Goal: Information Seeking & Learning: Learn about a topic

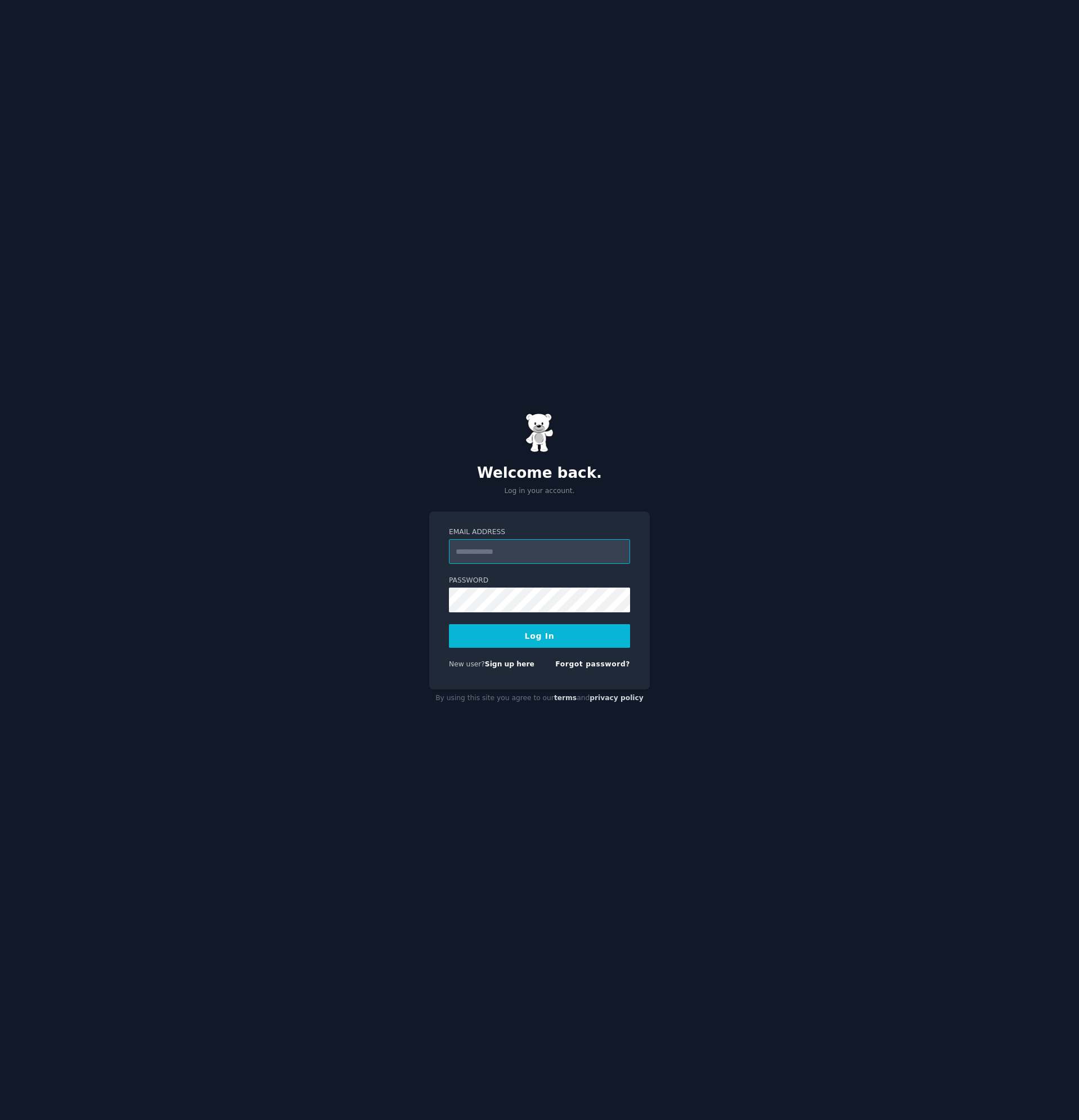
paste input "**********"
type input "**********"
click at [557, 627] on button "Log In" at bounding box center [539, 636] width 181 height 24
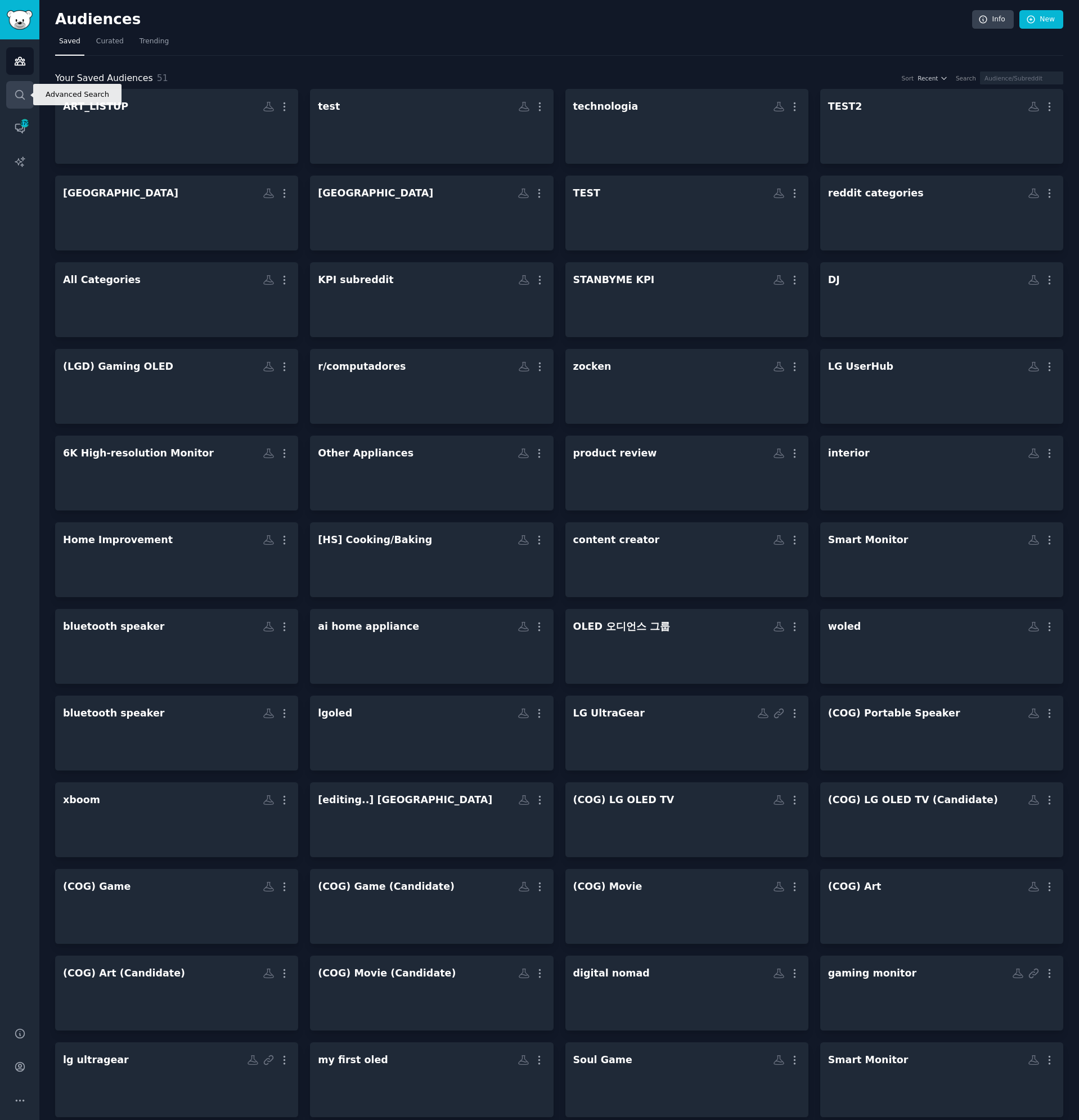
click at [22, 99] on icon "Sidebar" at bounding box center [20, 95] width 12 height 12
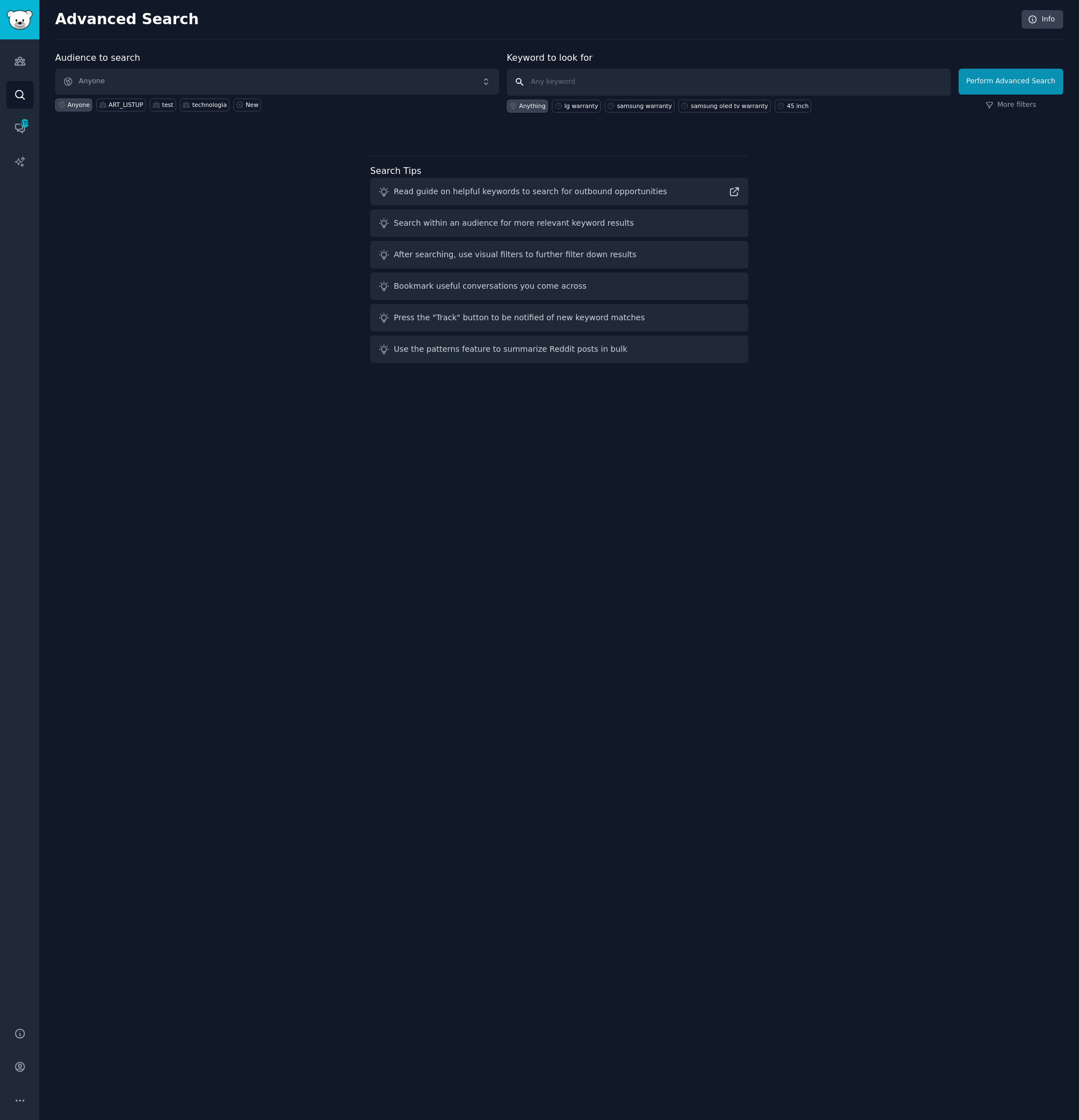
click at [588, 84] on input "text" at bounding box center [728, 82] width 444 height 27
type input "ㅣ"
type input "gl warranty"
click button "Perform Advanced Search" at bounding box center [1011, 82] width 104 height 25
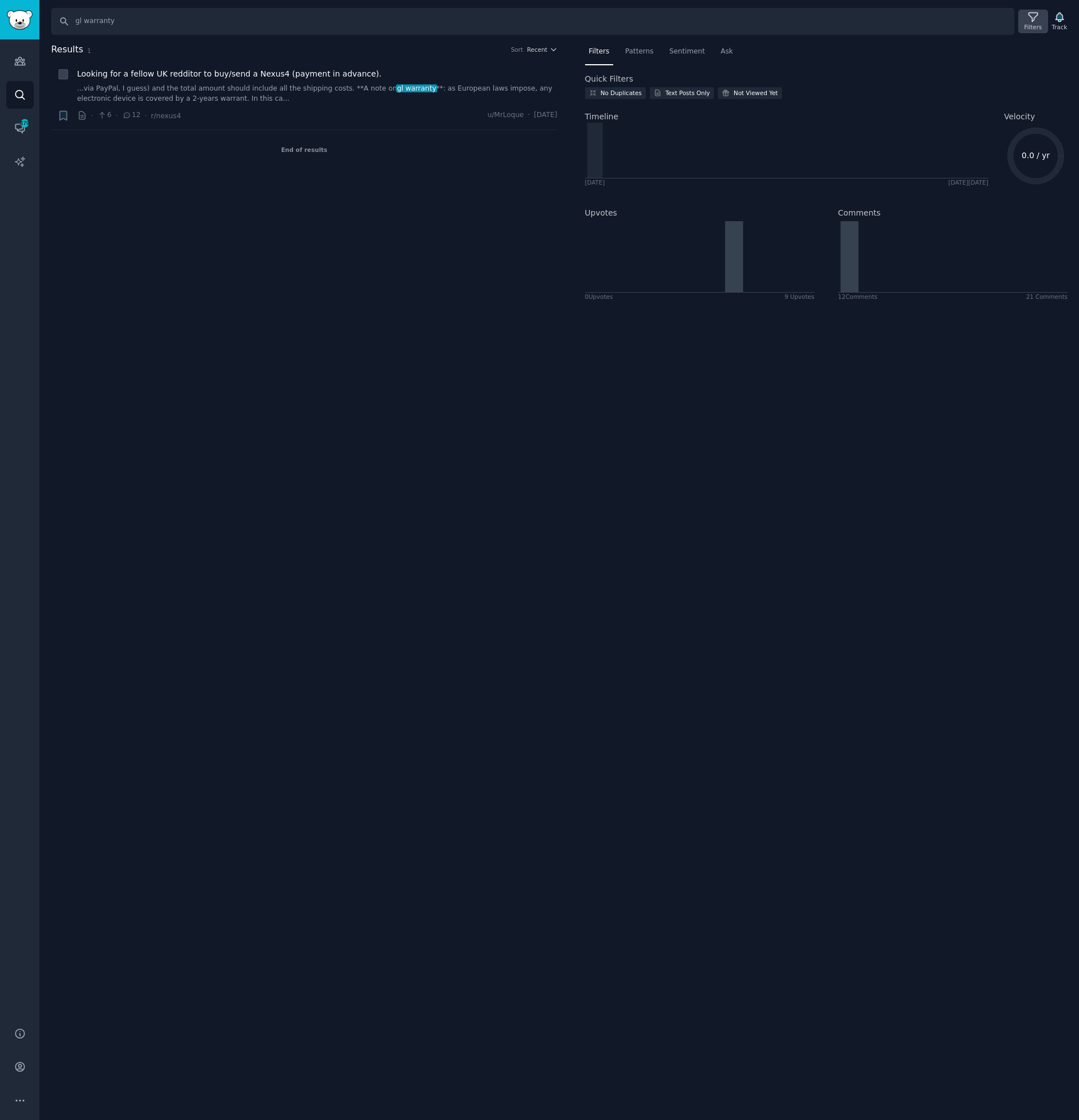
click at [1042, 25] on div "Filters" at bounding box center [1033, 26] width 18 height 8
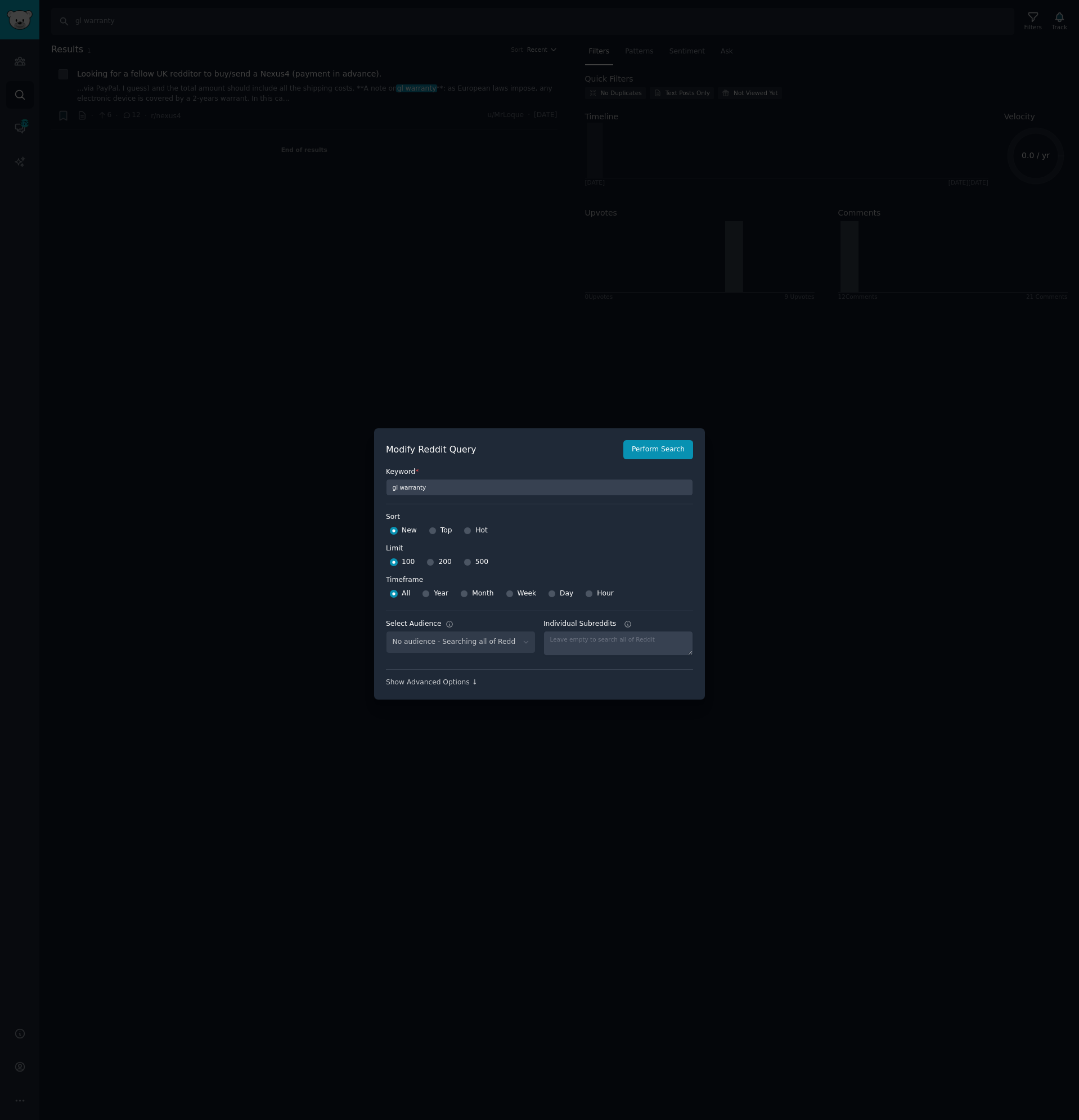
click at [475, 565] on span "500" at bounding box center [481, 562] width 13 height 10
click at [471, 565] on input "500" at bounding box center [467, 562] width 8 height 8
radio input "true"
click at [440, 594] on span "Year" at bounding box center [441, 594] width 14 height 10
click at [430, 594] on input "Year" at bounding box center [425, 594] width 8 height 8
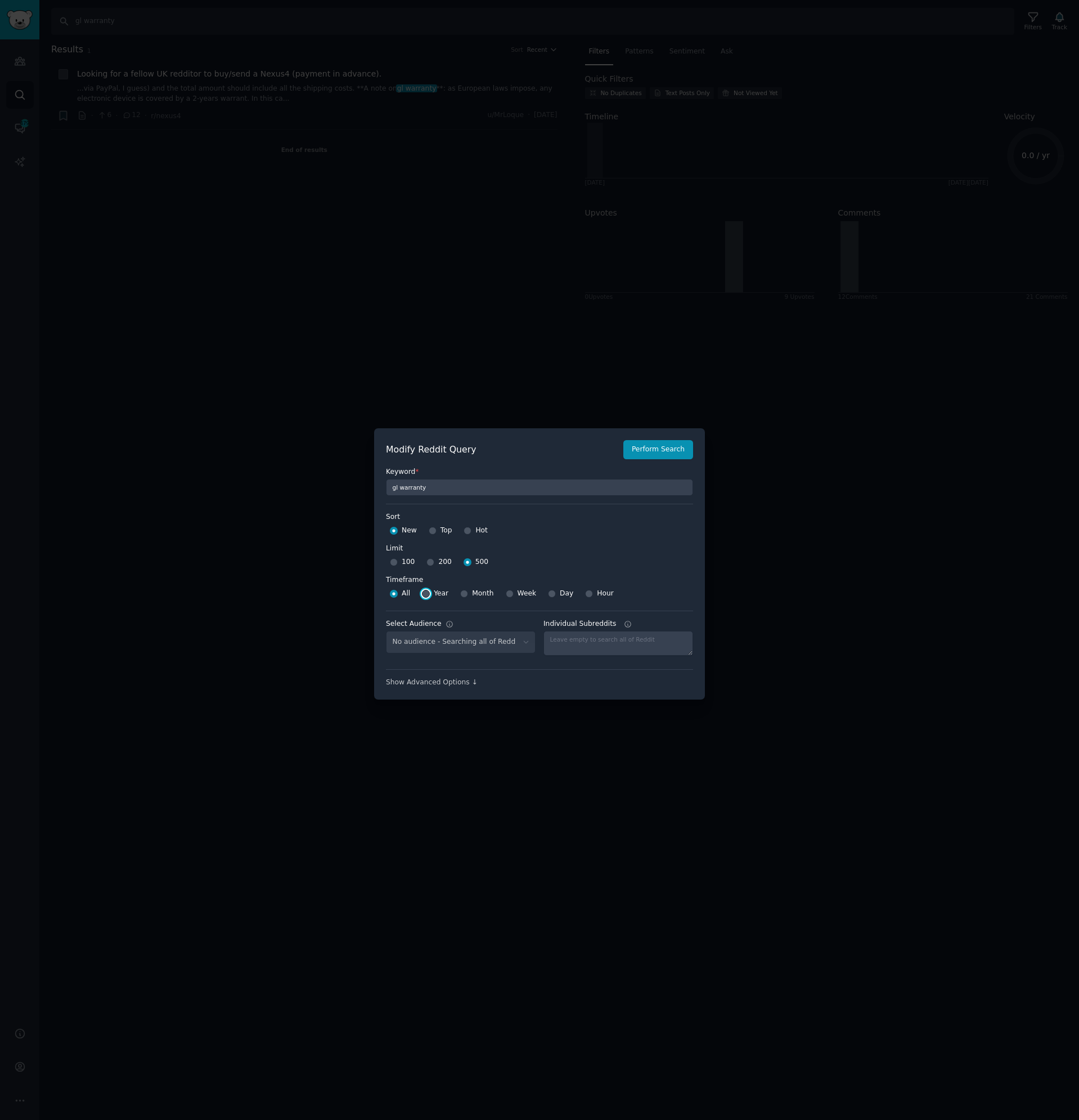
radio input "true"
click at [445, 532] on span "Top" at bounding box center [447, 531] width 12 height 10
click at [436, 532] on input "Top" at bounding box center [432, 530] width 8 height 8
radio input "true"
click at [407, 533] on span "New" at bounding box center [409, 531] width 15 height 10
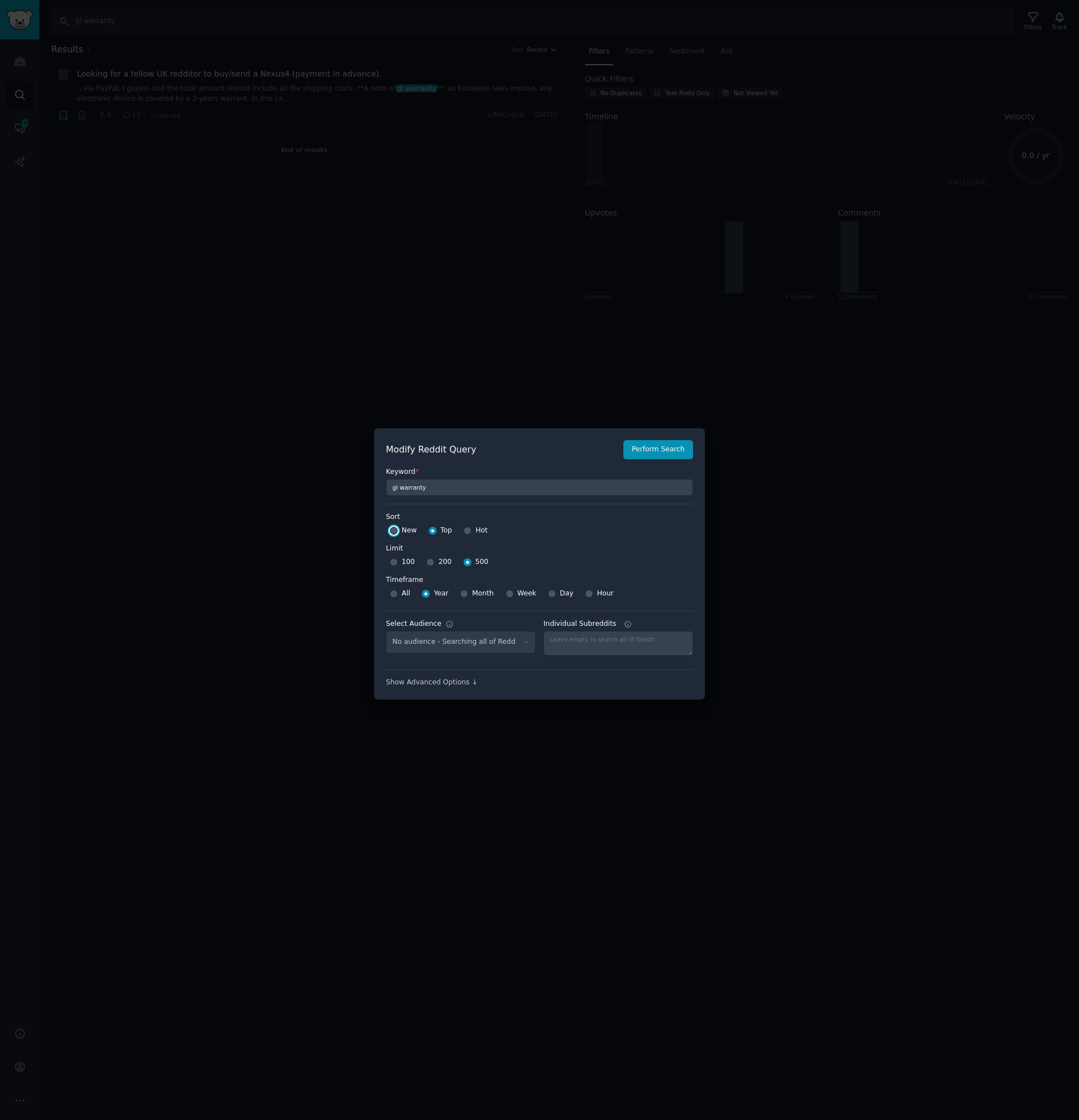
click at [398, 533] on input "New" at bounding box center [393, 530] width 8 height 8
radio input "true"
click at [475, 533] on span "Hot" at bounding box center [481, 531] width 13 height 10
click at [471, 533] on input "Hot" at bounding box center [467, 530] width 8 height 8
radio input "true"
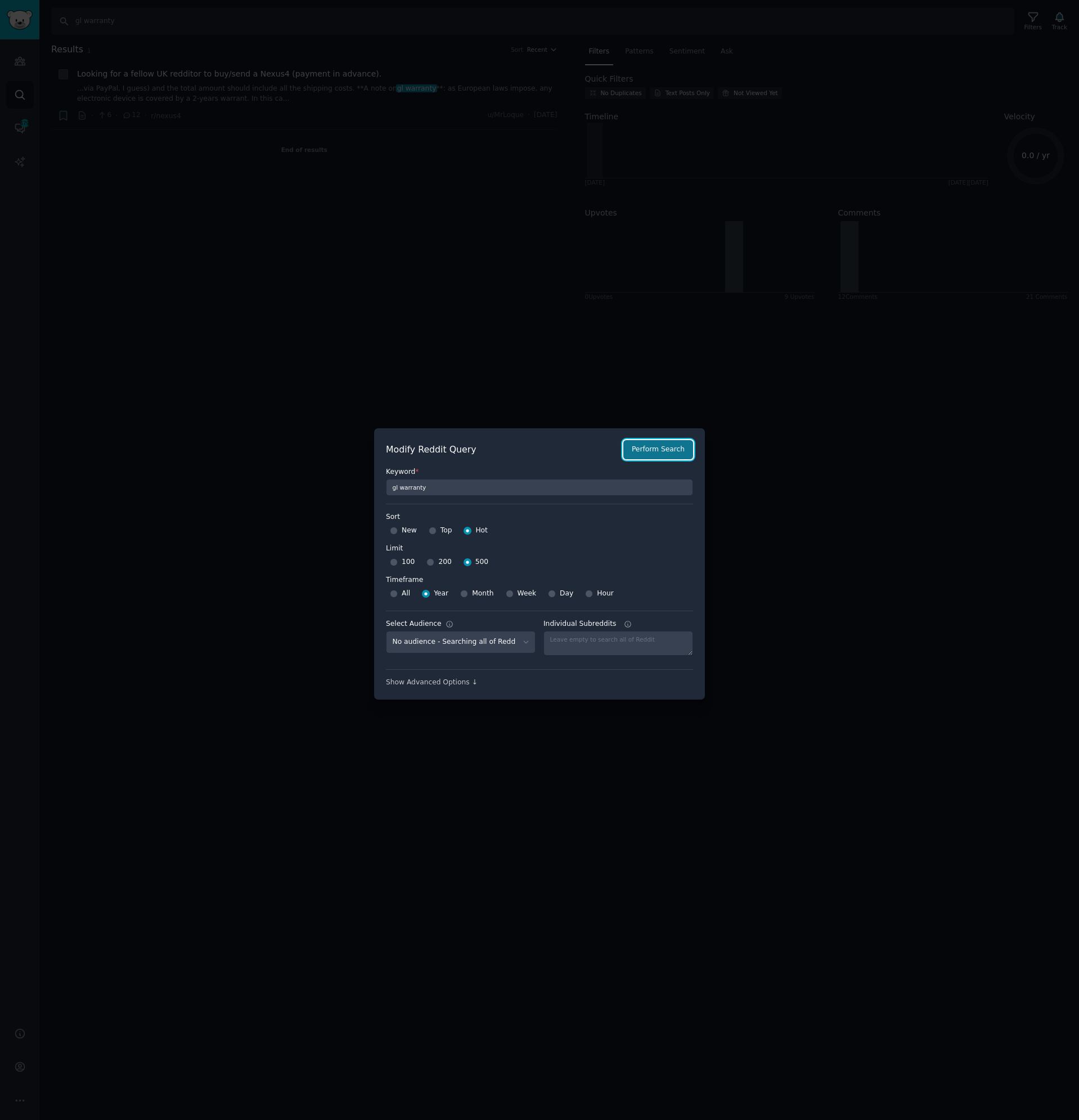
click at [652, 445] on button "Perform Search" at bounding box center [658, 449] width 70 height 20
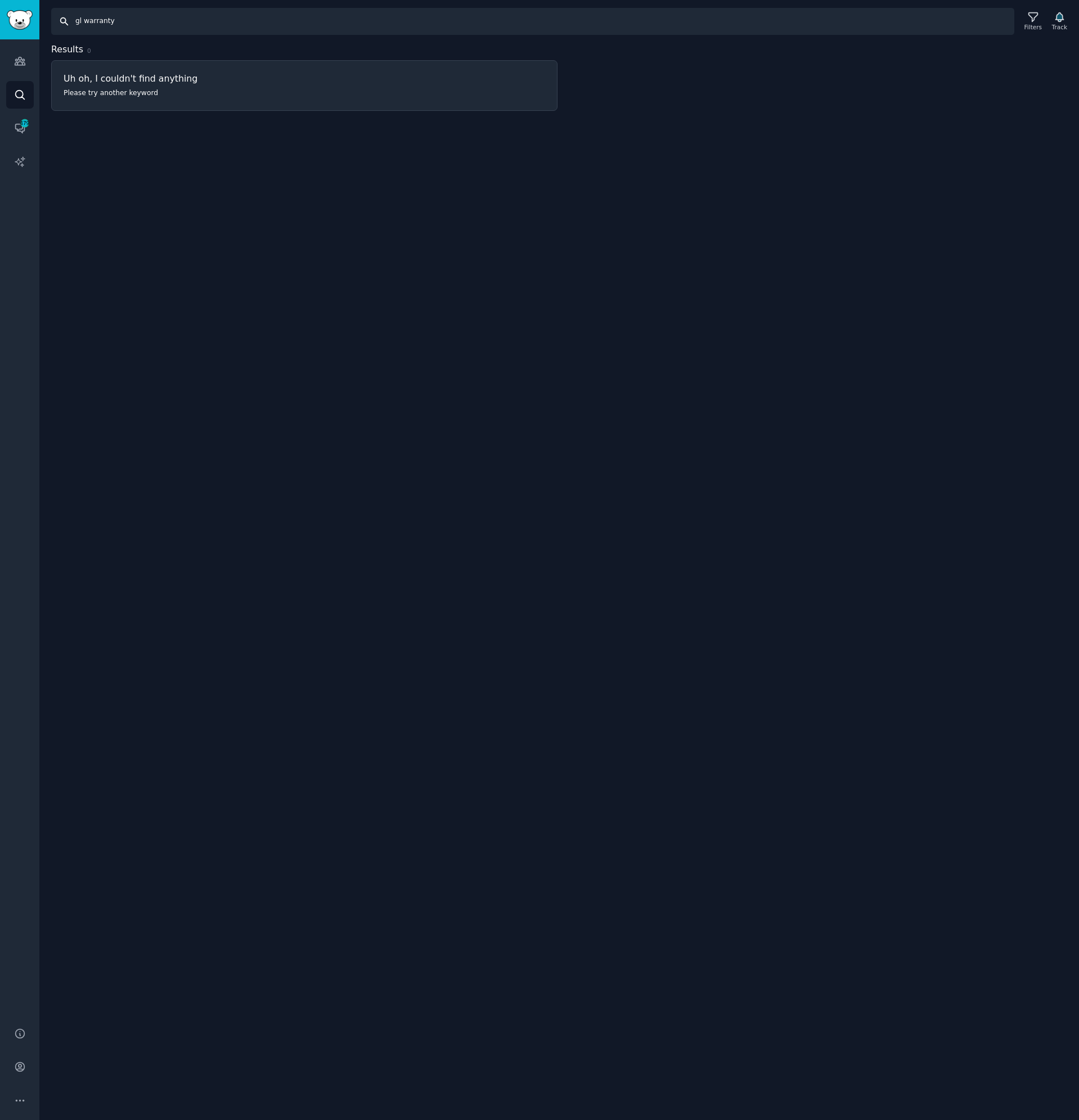
click at [79, 25] on input "gl warranty" at bounding box center [532, 21] width 964 height 27
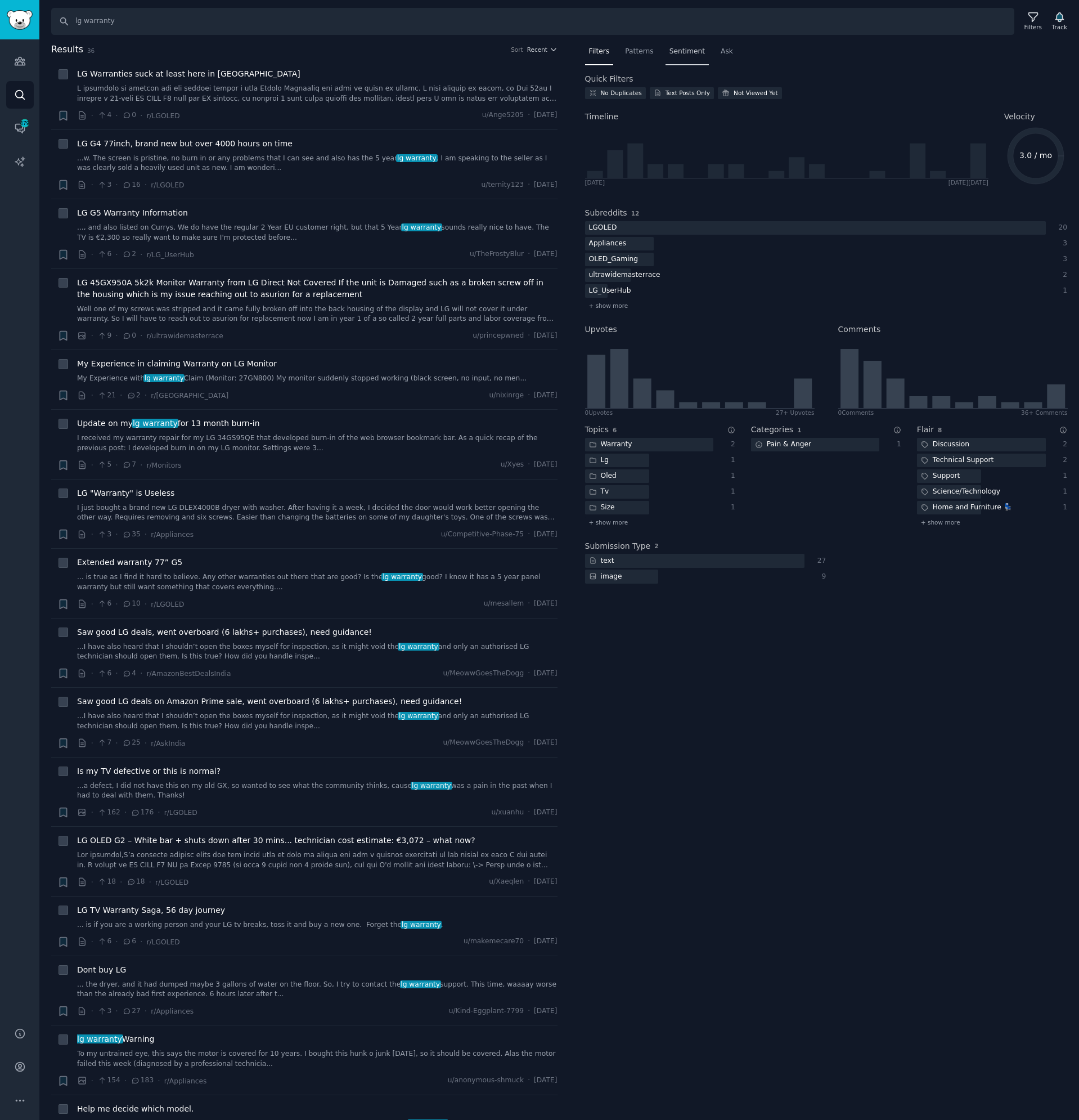
click at [683, 54] on span "Sentiment" at bounding box center [688, 52] width 36 height 10
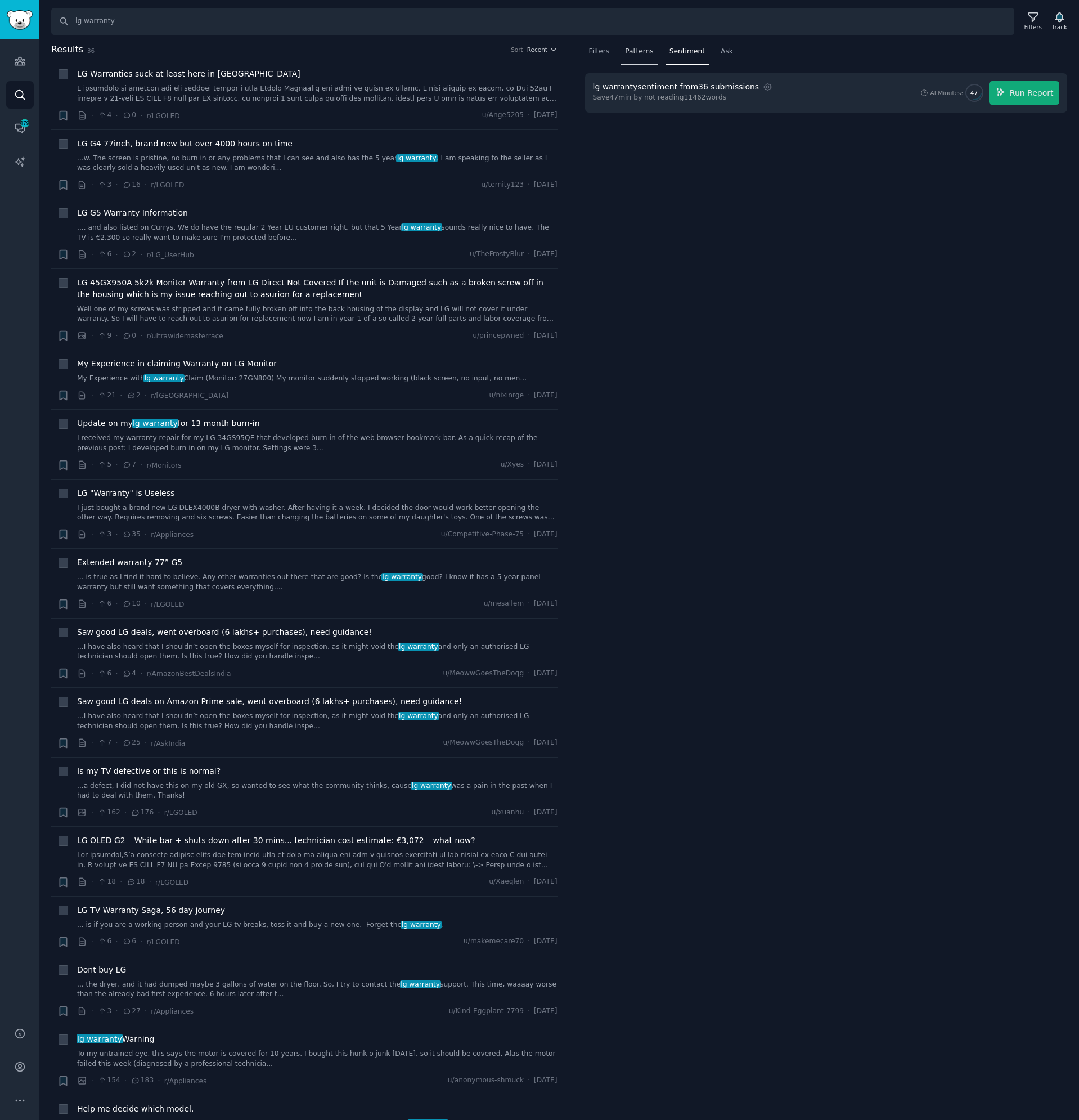
click at [643, 58] on div "Patterns" at bounding box center [639, 53] width 36 height 23
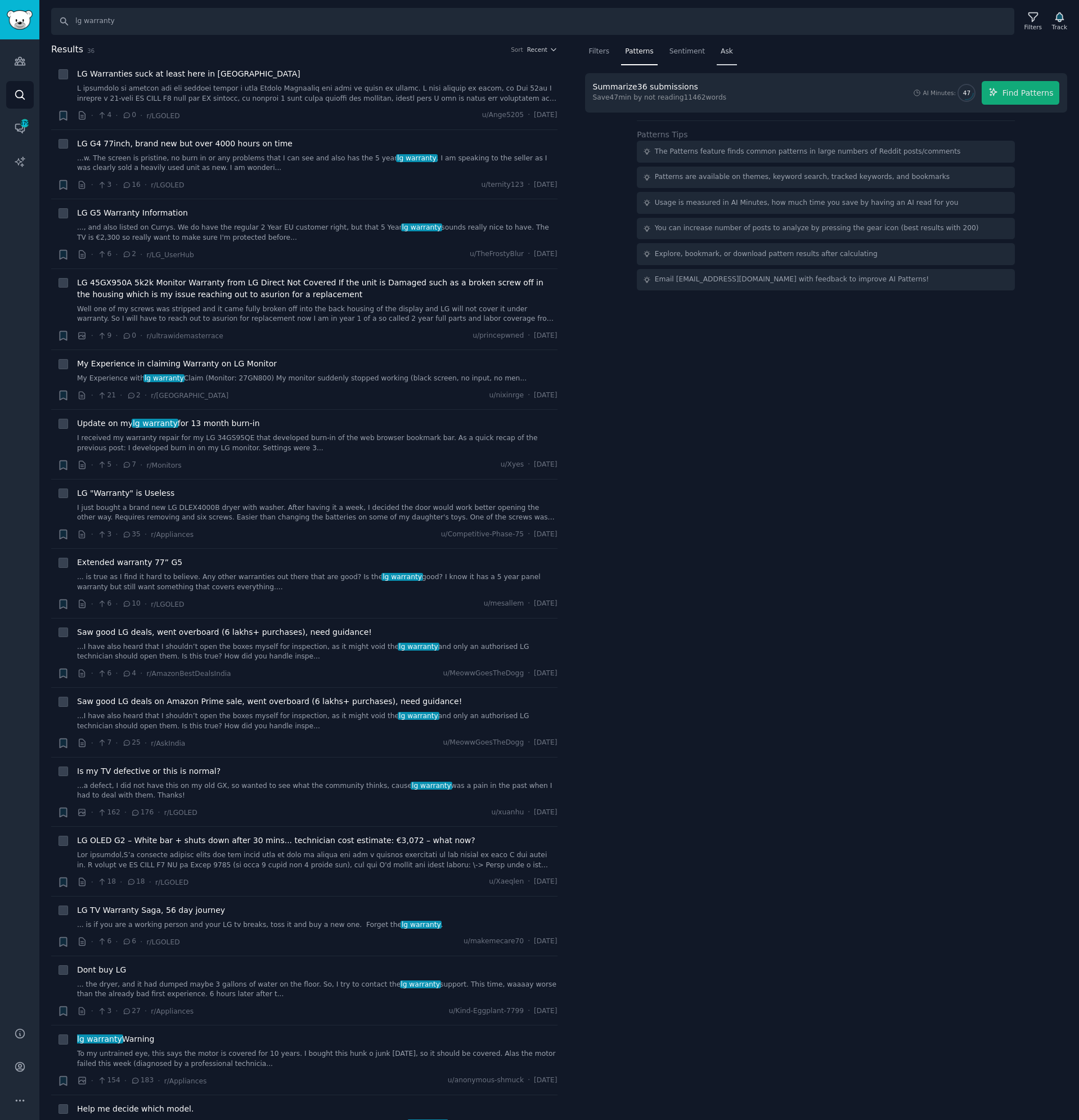
click at [721, 54] on span "Ask" at bounding box center [727, 52] width 13 height 10
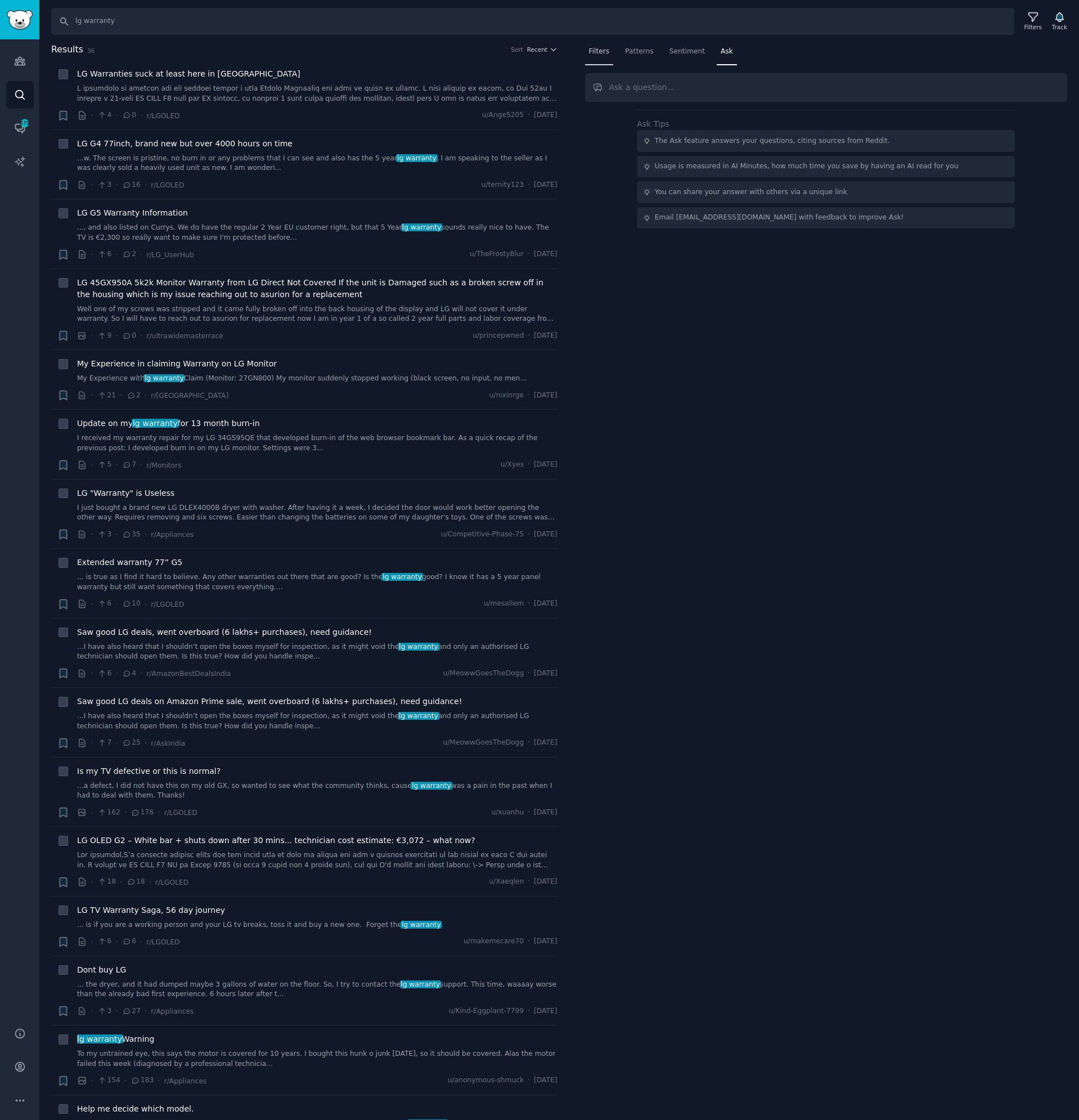
click at [600, 55] on span "Filters" at bounding box center [599, 52] width 21 height 10
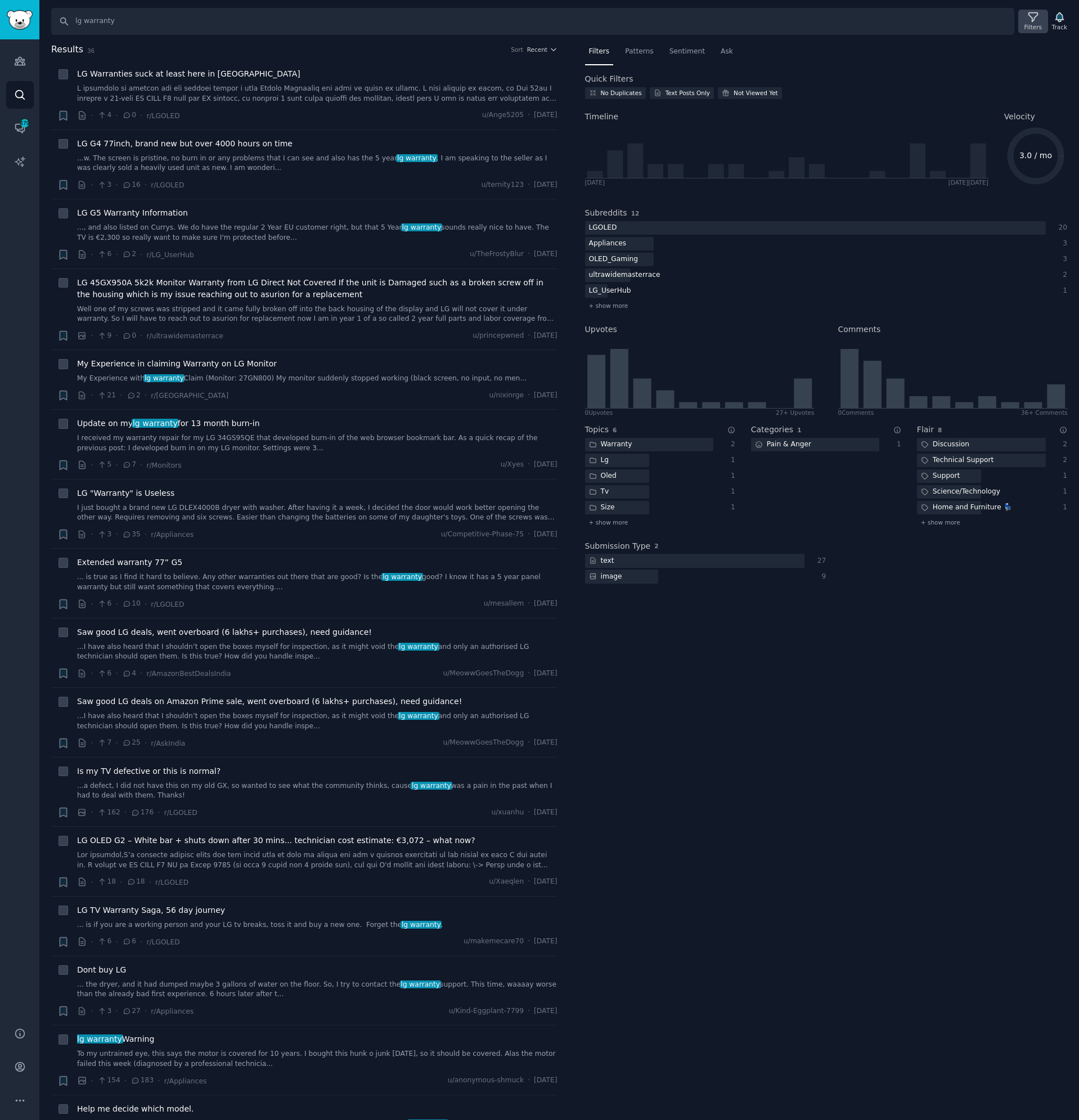
click at [1035, 18] on icon at bounding box center [1033, 17] width 9 height 9
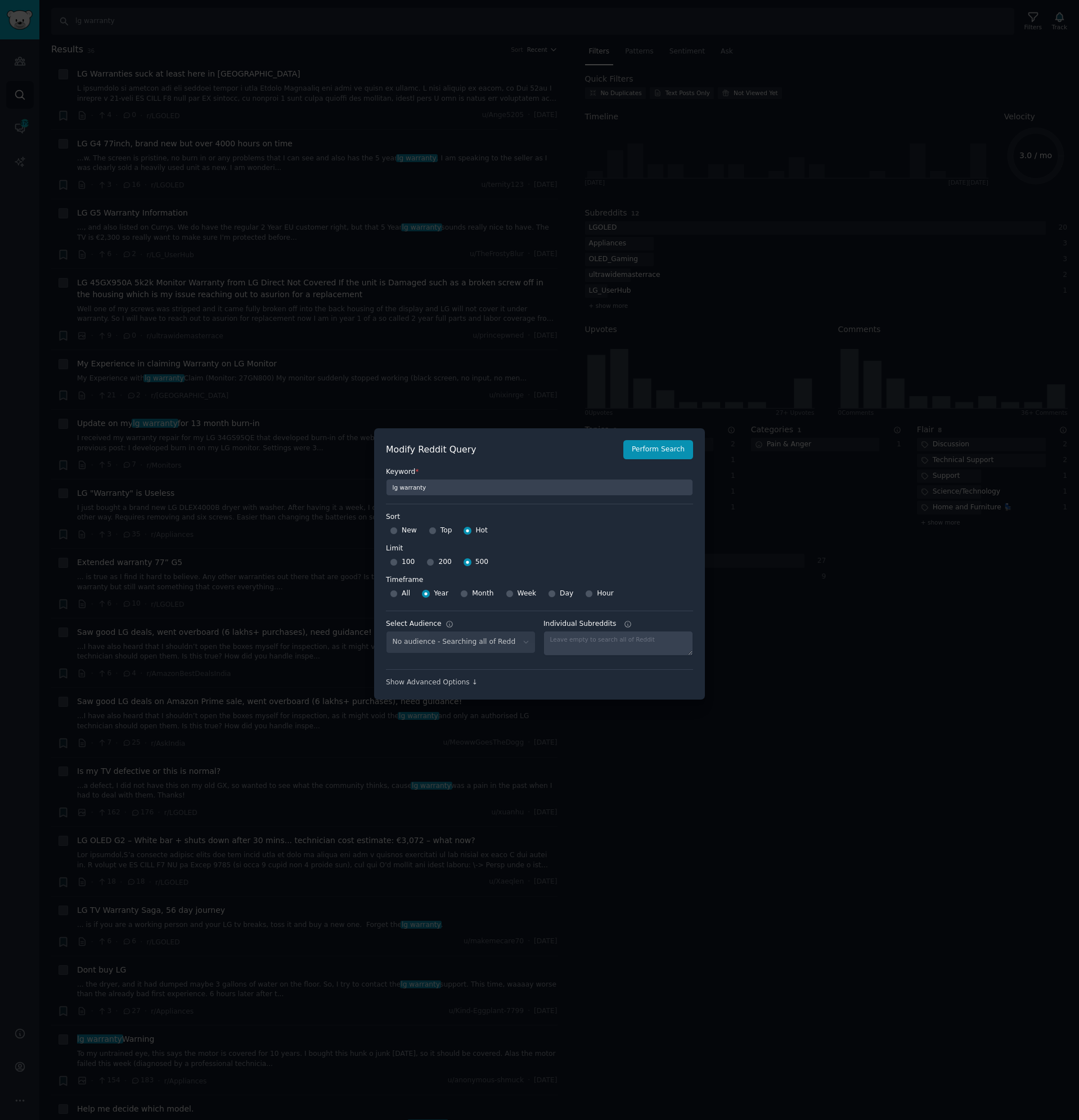
click at [671, 281] on div at bounding box center [539, 560] width 1079 height 1120
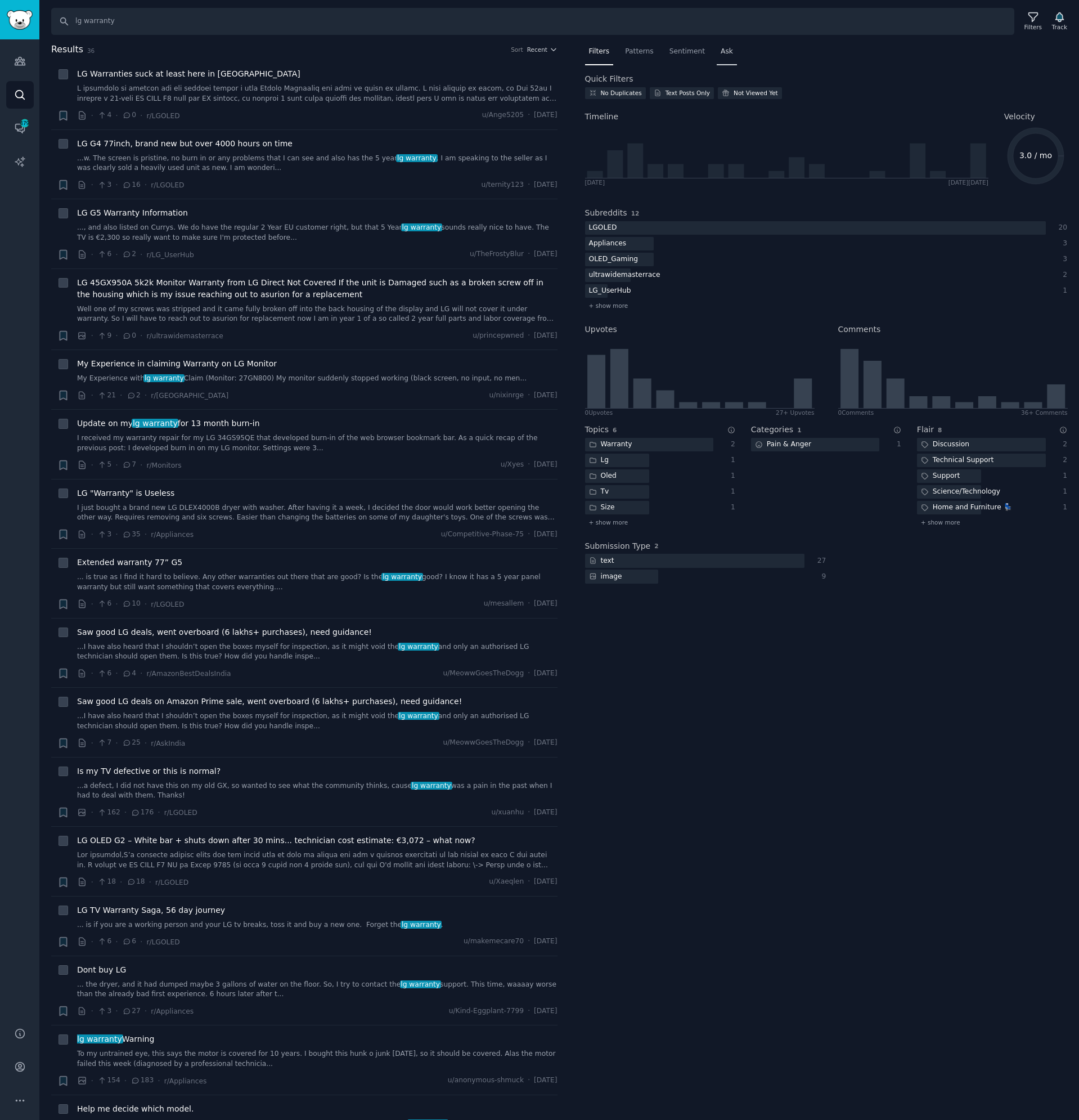
click at [717, 58] on div "Ask" at bounding box center [727, 53] width 20 height 23
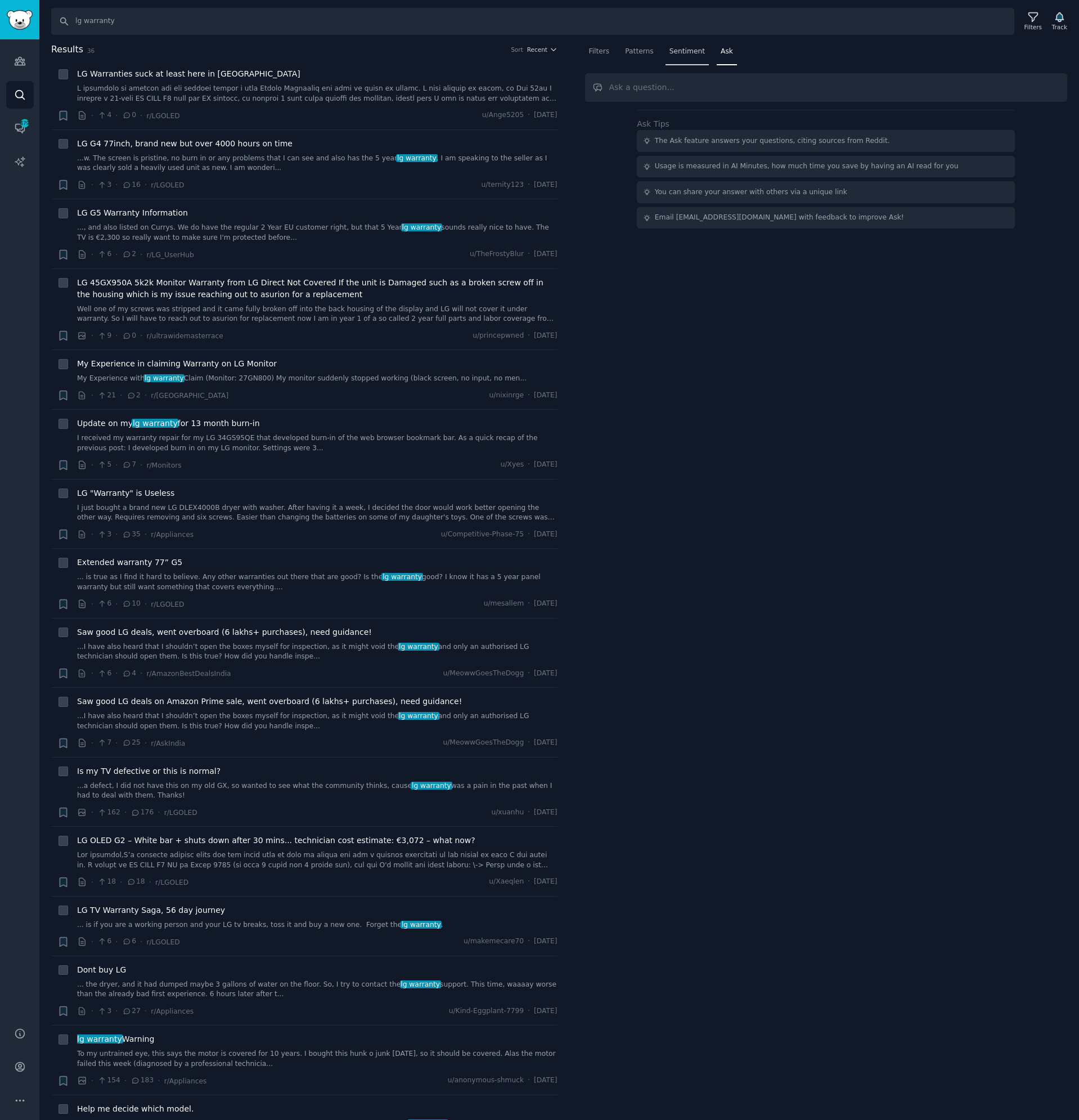
click at [680, 53] on span "Sentiment" at bounding box center [688, 52] width 36 height 10
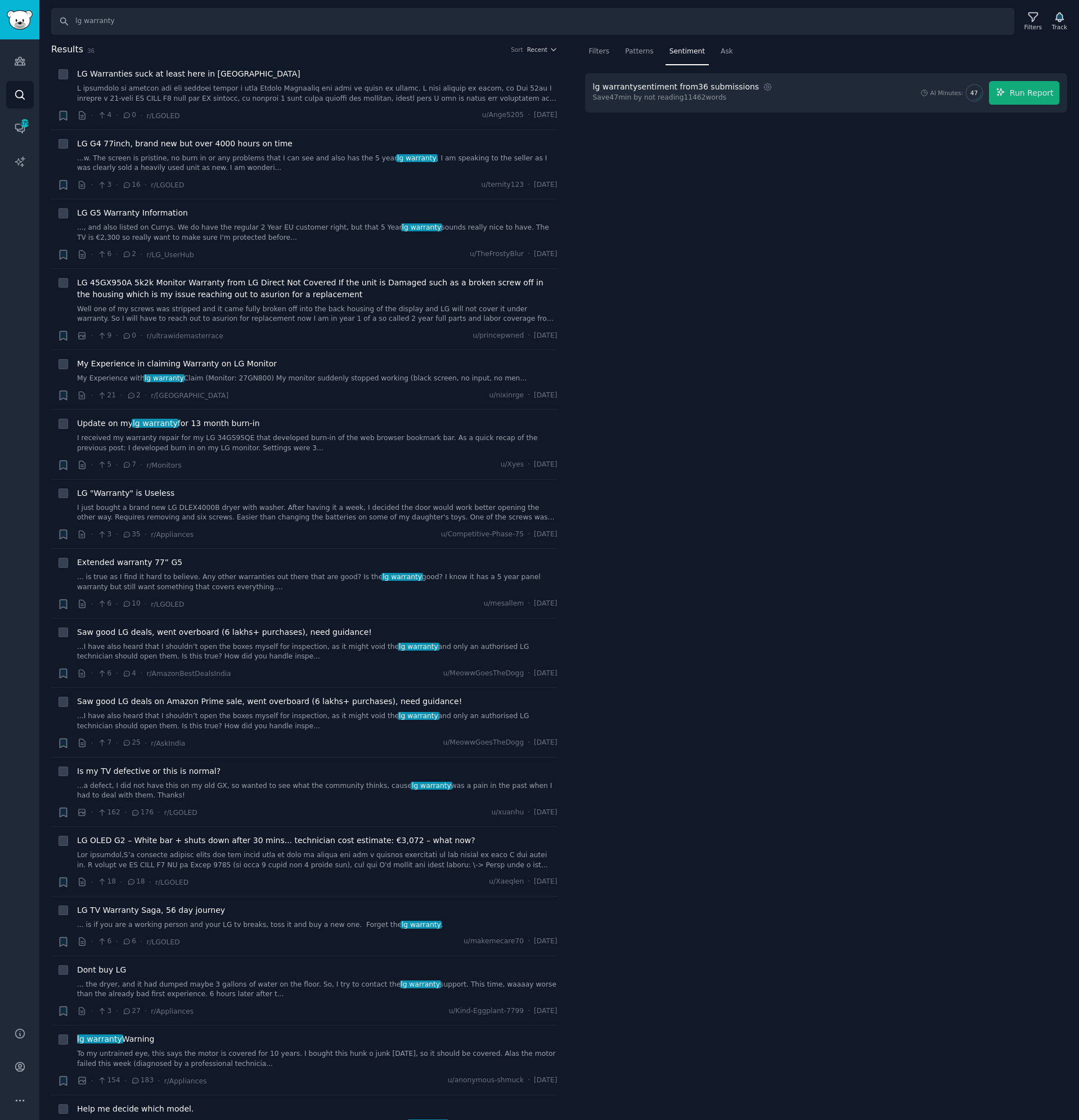
click at [847, 90] on div "lg warranty sentiment from 36 submissions Settings Save 47 min by not reading 1…" at bounding box center [827, 93] width 467 height 24
click at [1041, 91] on span "Run Report" at bounding box center [1032, 93] width 44 height 12
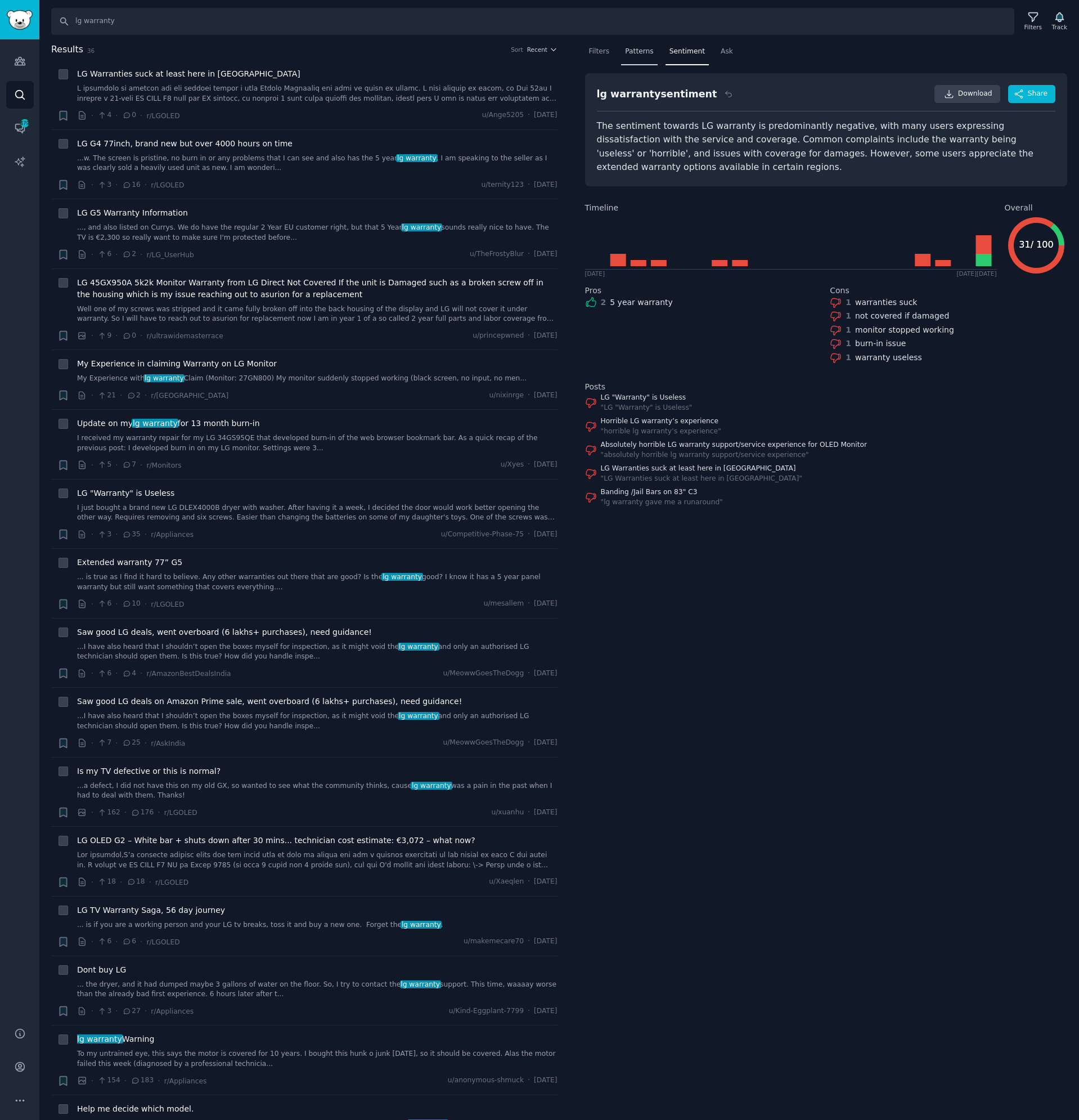
click at [640, 51] on span "Patterns" at bounding box center [638, 52] width 28 height 10
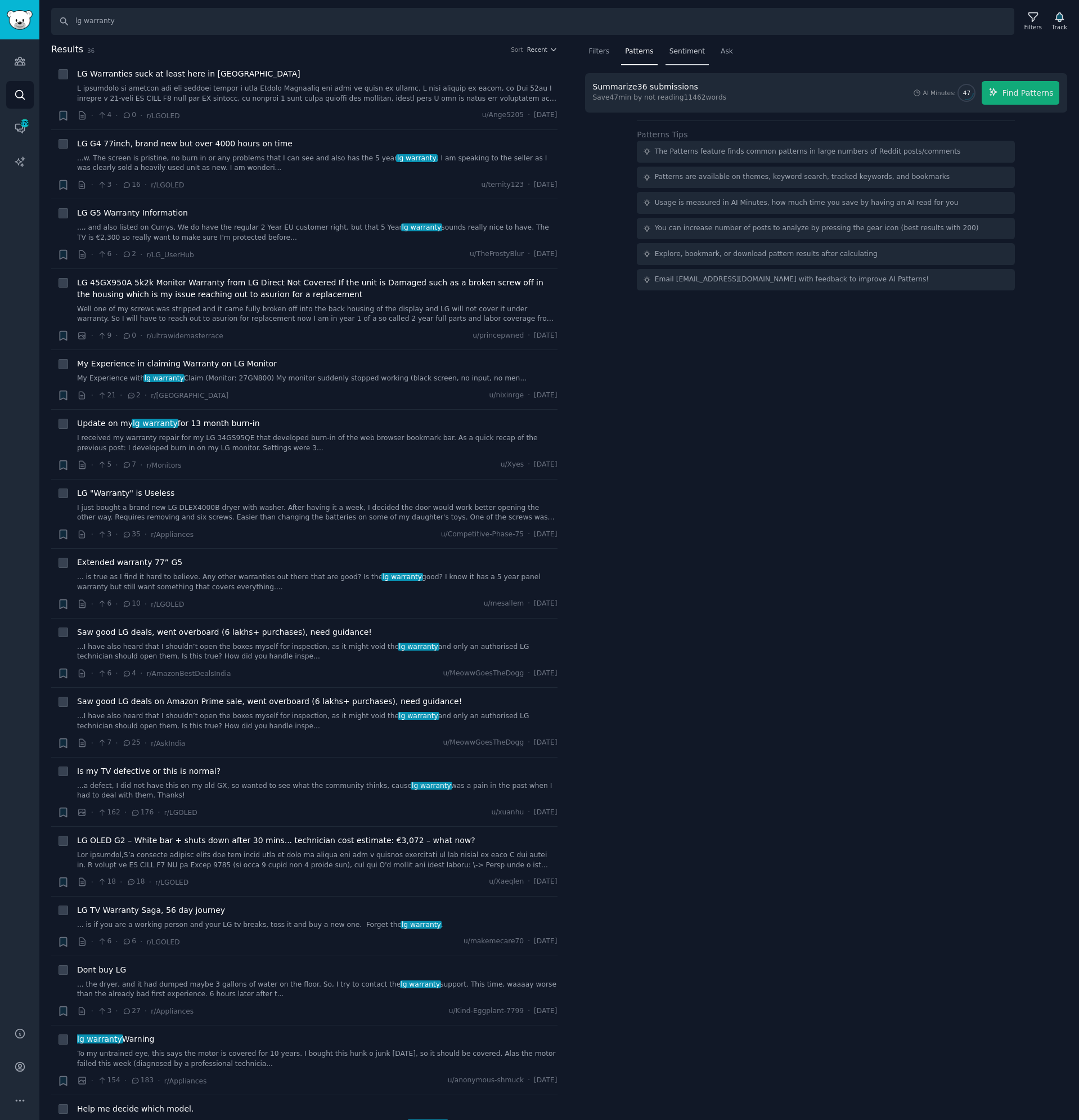
click at [672, 54] on span "Sentiment" at bounding box center [688, 52] width 36 height 10
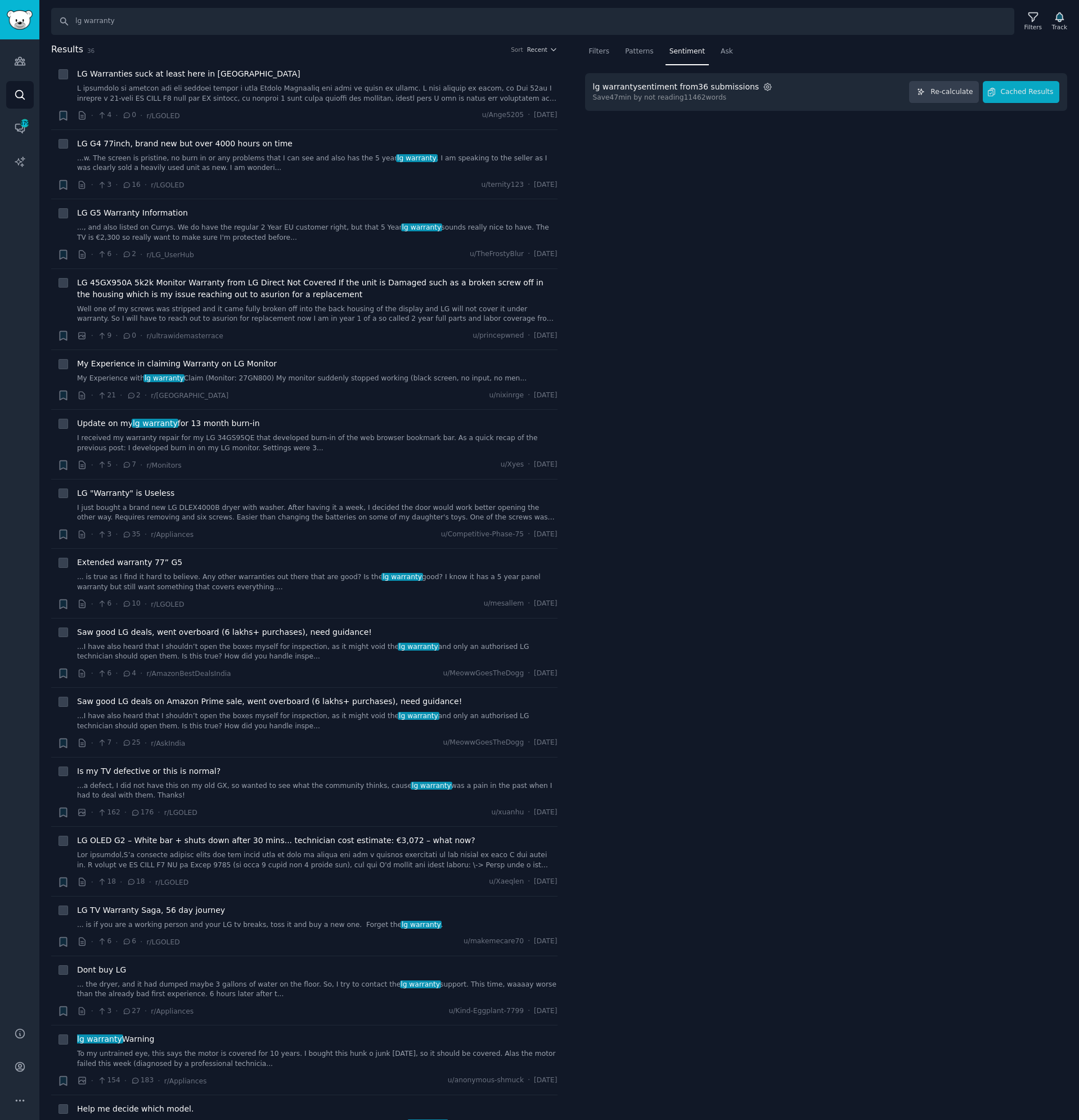
click at [763, 88] on icon "button" at bounding box center [768, 87] width 10 height 10
click at [841, 118] on span "200" at bounding box center [847, 115] width 13 height 10
click at [829, 118] on input "200" at bounding box center [833, 115] width 8 height 8
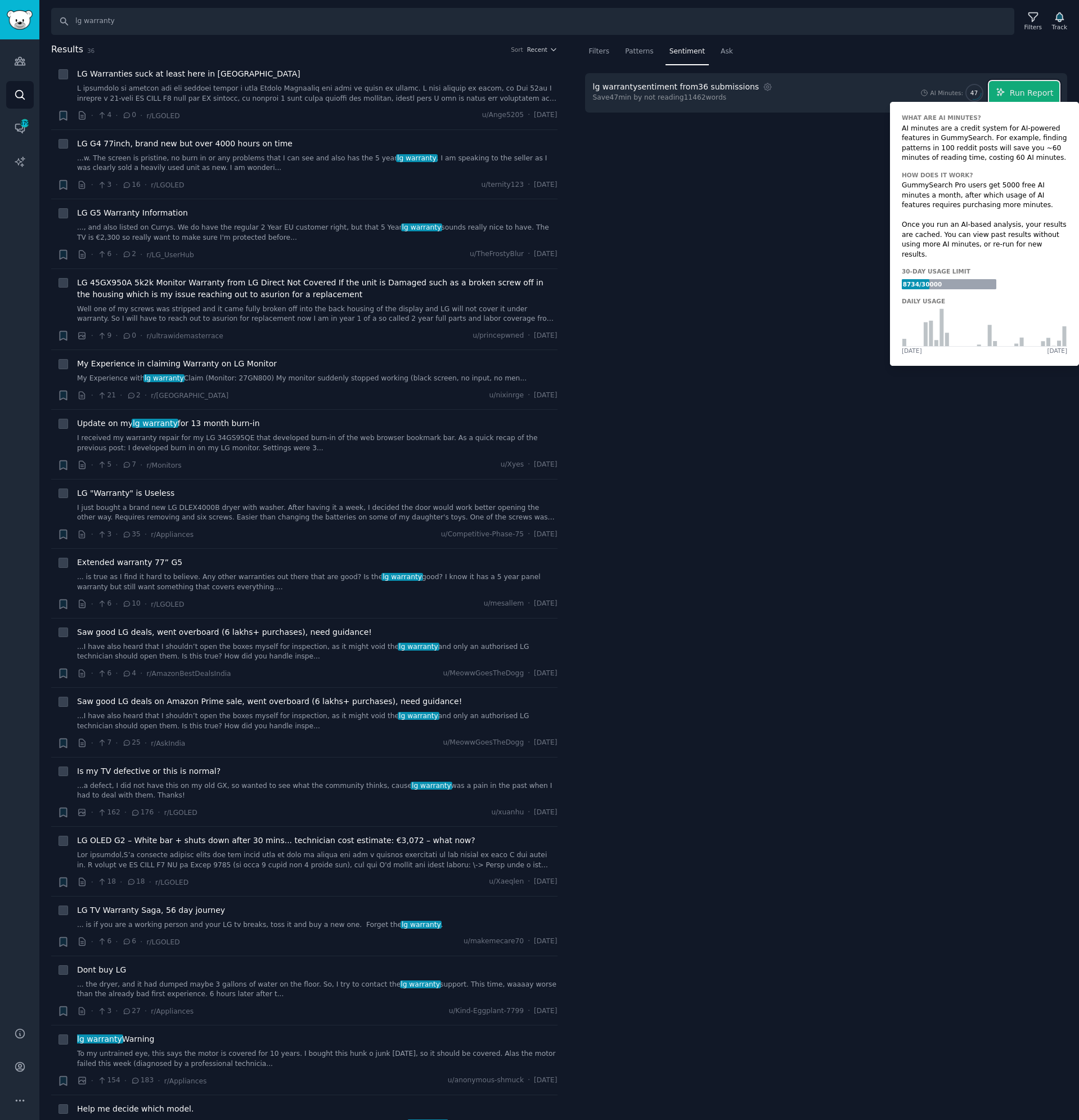
drag, startPoint x: 969, startPoint y: 92, endPoint x: 994, endPoint y: 92, distance: 25.0
click at [994, 92] on button "Run Report" at bounding box center [1024, 93] width 70 height 24
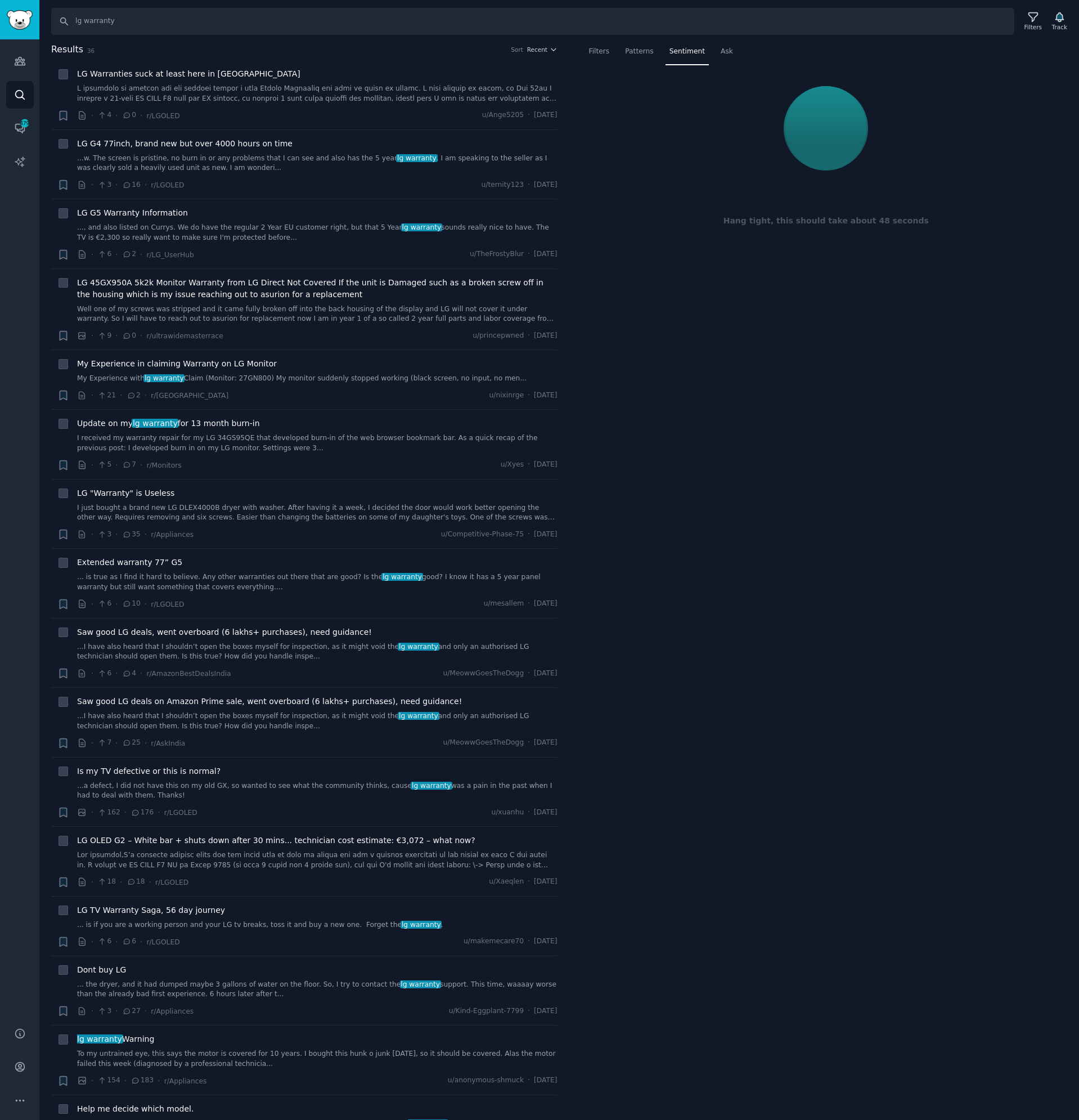
drag, startPoint x: 14, startPoint y: 127, endPoint x: 631, endPoint y: 512, distance: 727.3
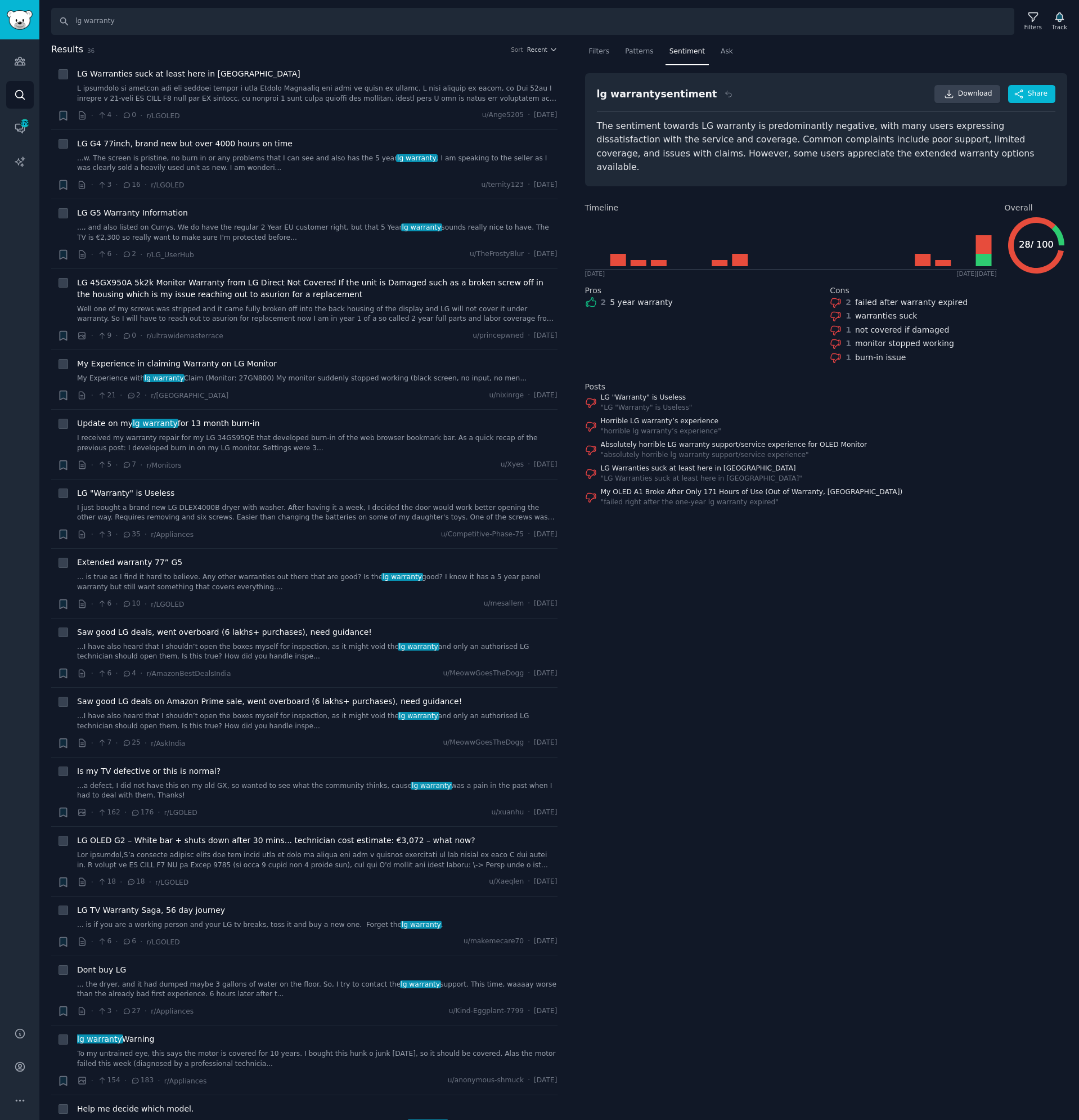
drag, startPoint x: 631, startPoint y: 512, endPoint x: 928, endPoint y: 476, distance: 299.2
click at [928, 487] on div "My OLED A1 Broke After Only 171 Hours of Use (Out of Warranty, [GEOGRAPHIC_DATA…" at bounding box center [826, 497] width 483 height 20
drag, startPoint x: 781, startPoint y: 123, endPoint x: 862, endPoint y: 136, distance: 82.0
click at [862, 136] on div "The sentiment towards LG warranty is predominantly negative, with many users ex…" at bounding box center [826, 147] width 459 height 55
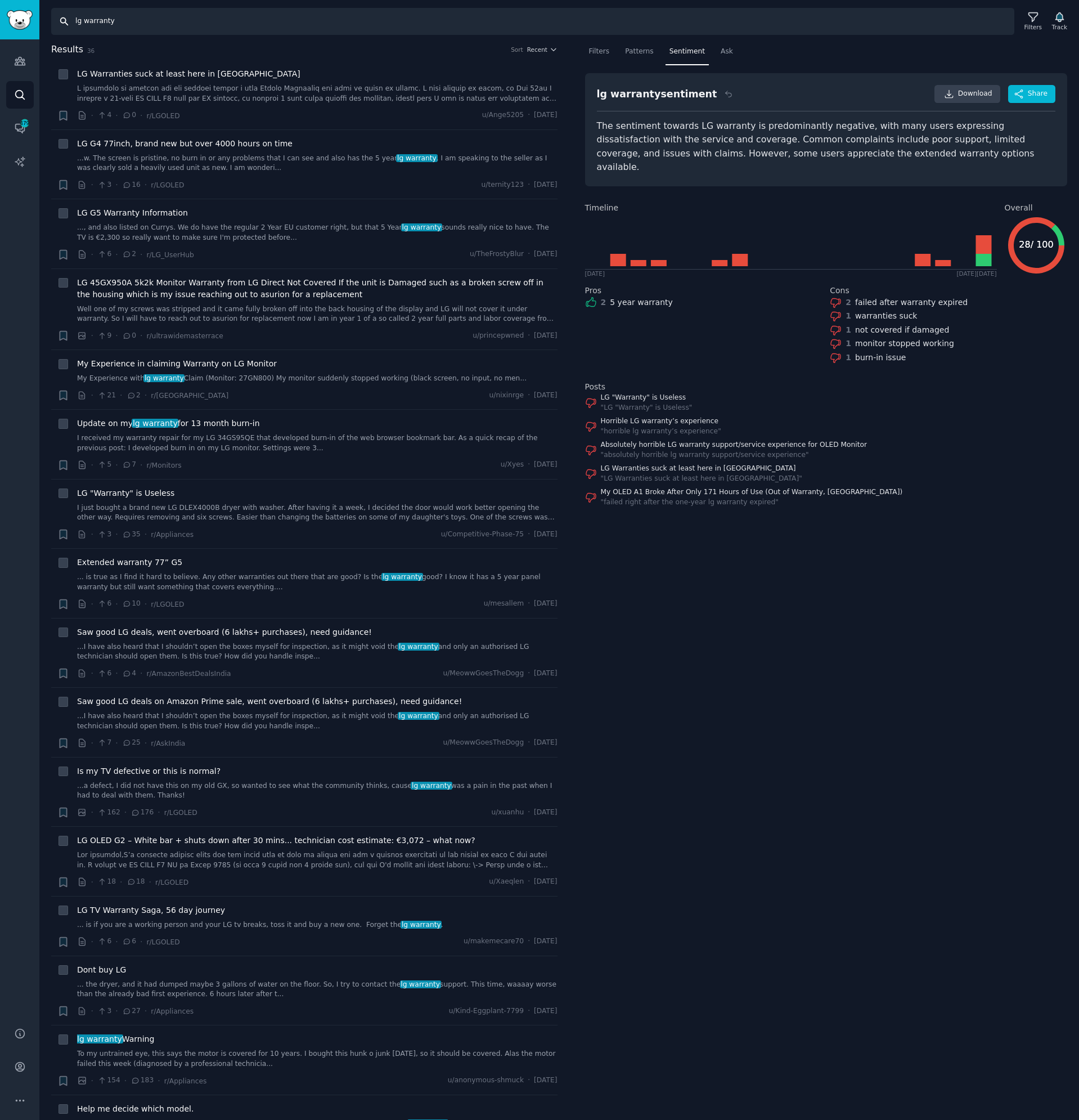
drag, startPoint x: 82, startPoint y: 20, endPoint x: -18, endPoint y: 11, distance: 100.4
click at [0, 11] on html "Conversations Audiences Search Conversations 479 AI Reports Help Account More S…" at bounding box center [539, 560] width 1079 height 1120
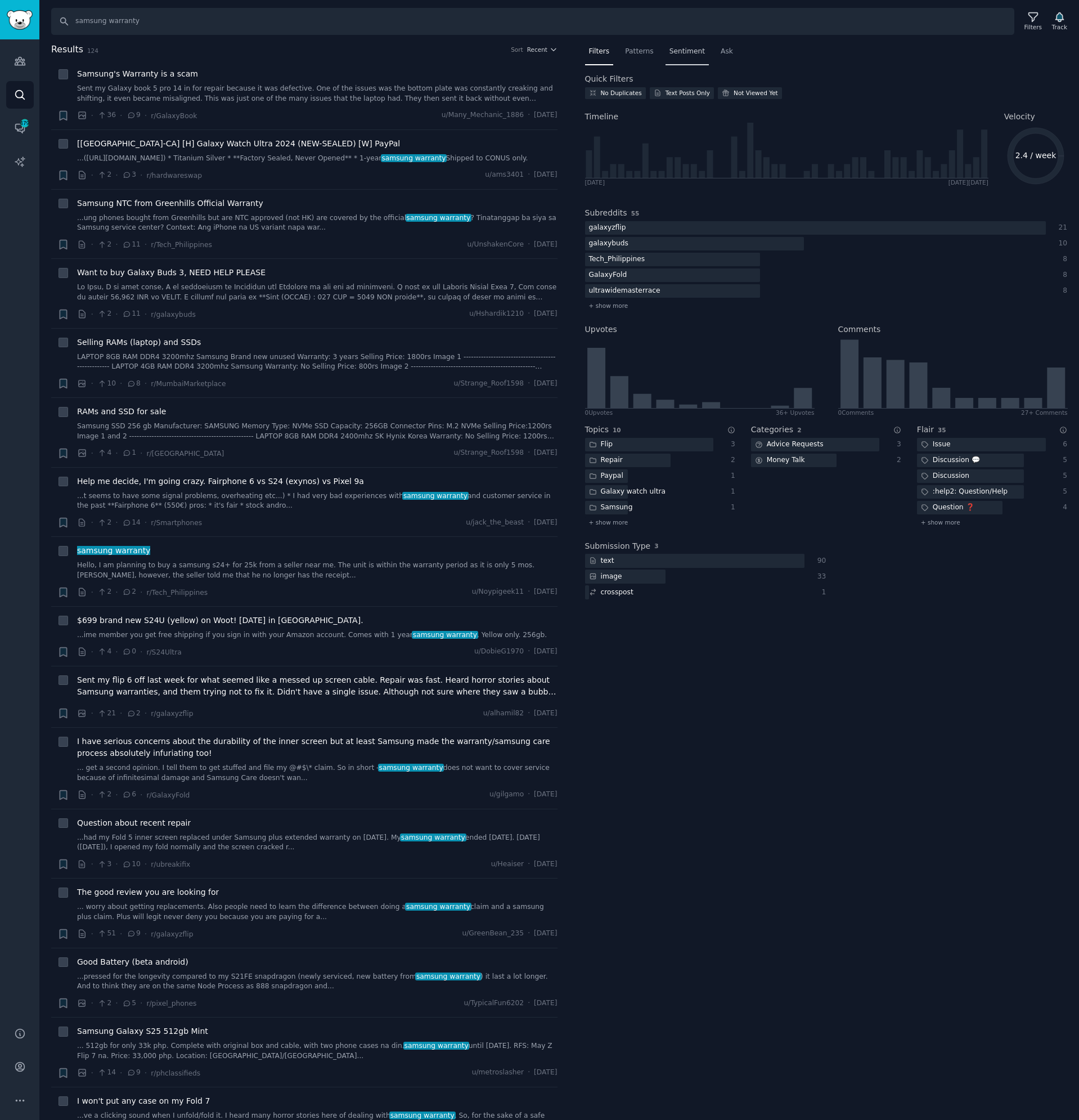
click at [690, 50] on span "Sentiment" at bounding box center [688, 52] width 36 height 10
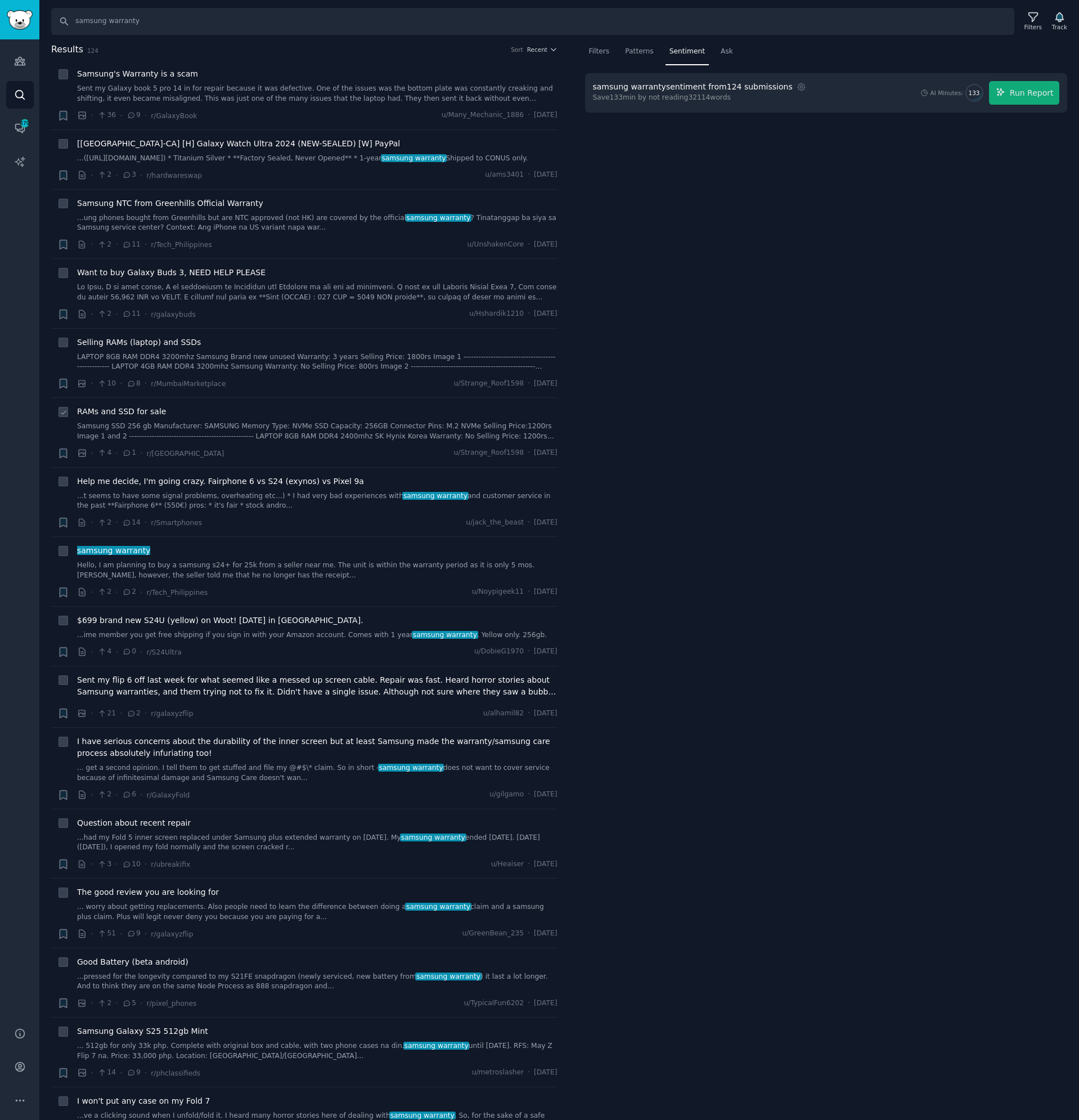
scroll to position [281, 0]
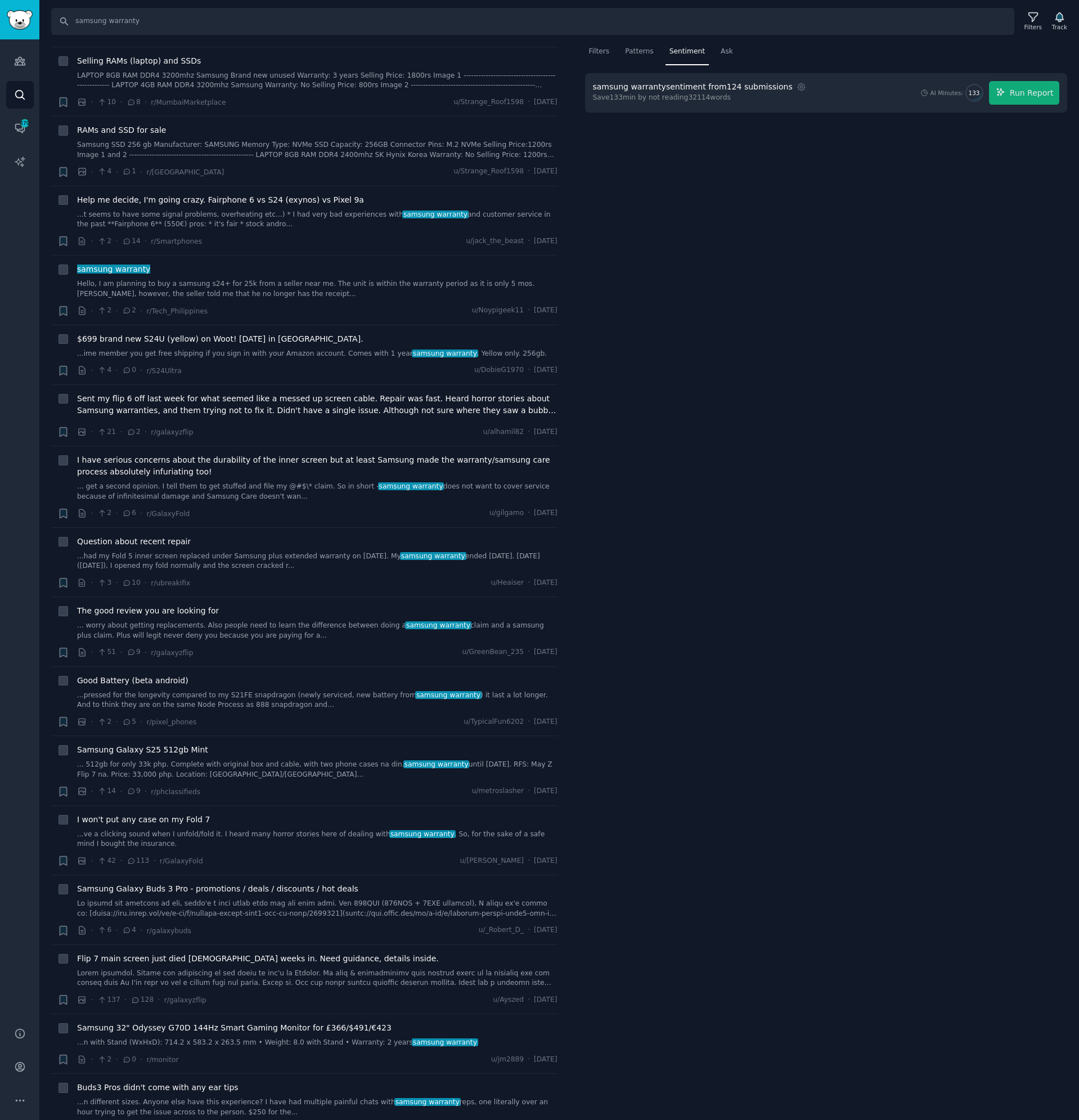
drag, startPoint x: 570, startPoint y: 114, endPoint x: 582, endPoint y: 213, distance: 99.7
click at [564, 234] on div "Results 124 Sort Recent + Samsung's Warranty is a scam Sent my Galaxy book 5 pr…" at bounding box center [312, 581] width 522 height 1078
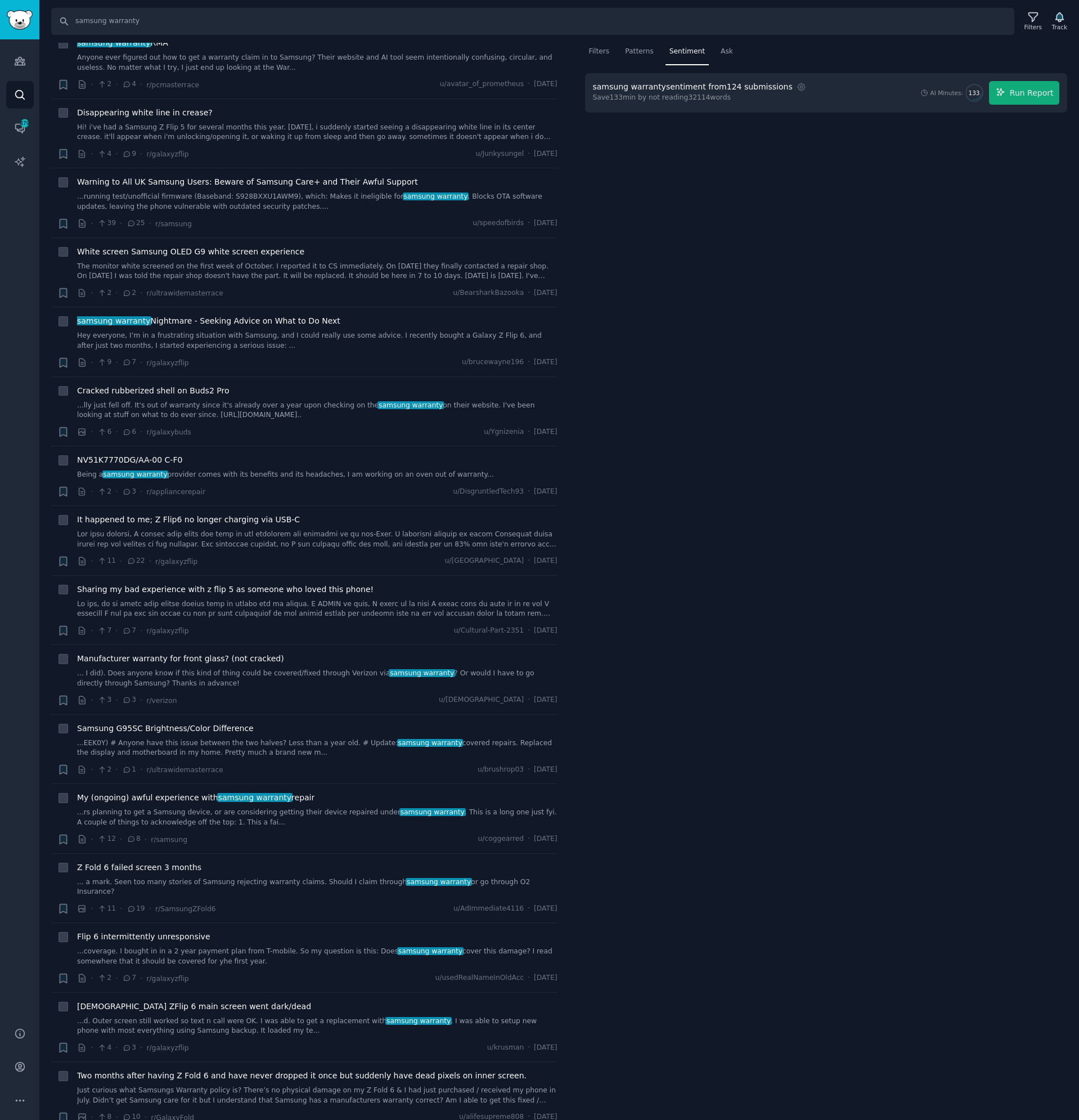
scroll to position [7427, 0]
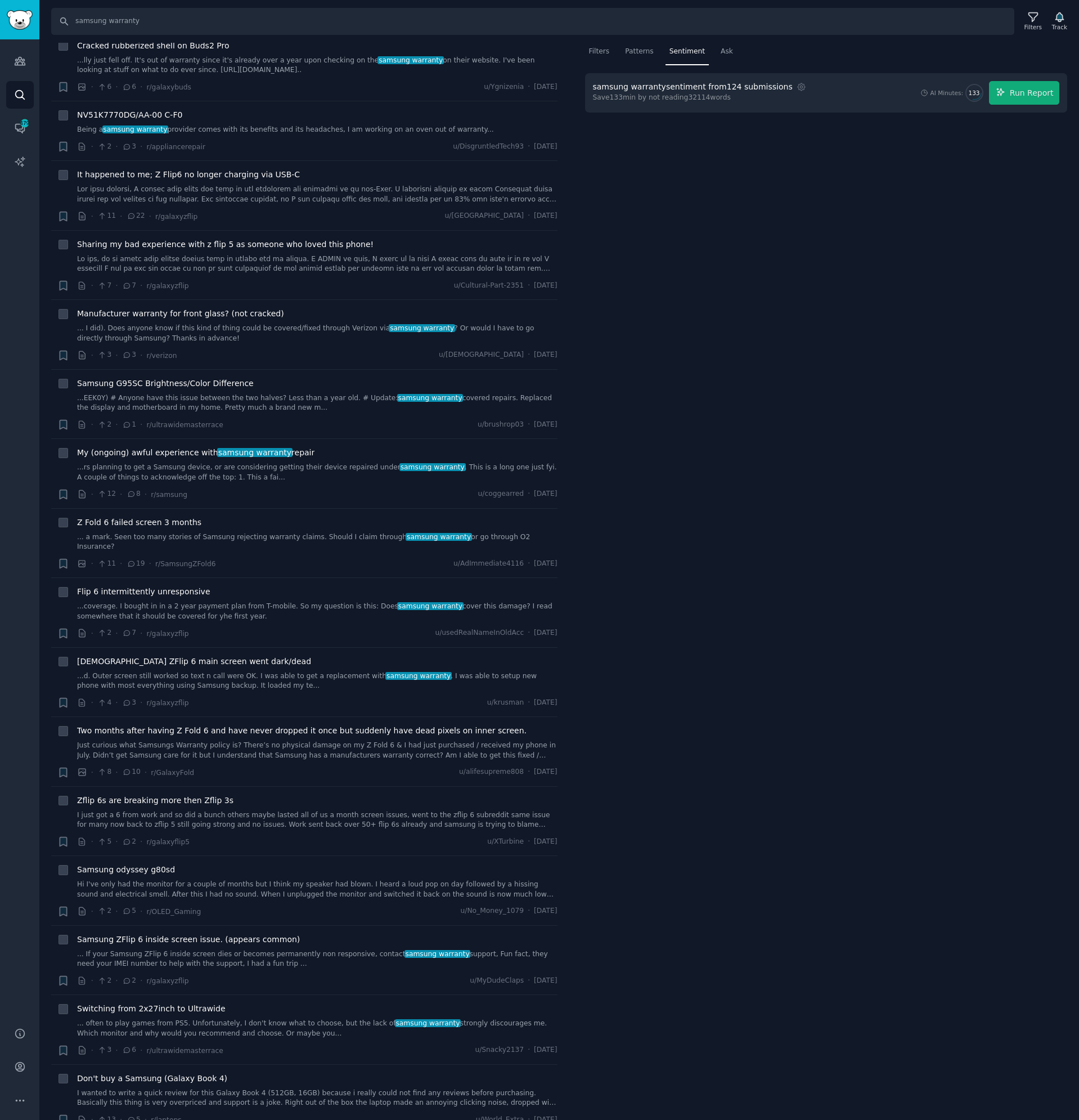
drag, startPoint x: 573, startPoint y: 1007, endPoint x: 589, endPoint y: 179, distance: 828.2
click at [589, 179] on div "Filters Patterns Sentiment Ask samsung warranty sentiment from 124 submissions …" at bounding box center [826, 581] width 507 height 1078
click at [797, 82] on icon "button" at bounding box center [802, 87] width 10 height 10
click at [875, 119] on span "200" at bounding box center [881, 115] width 13 height 10
click at [863, 119] on input "200" at bounding box center [867, 115] width 8 height 8
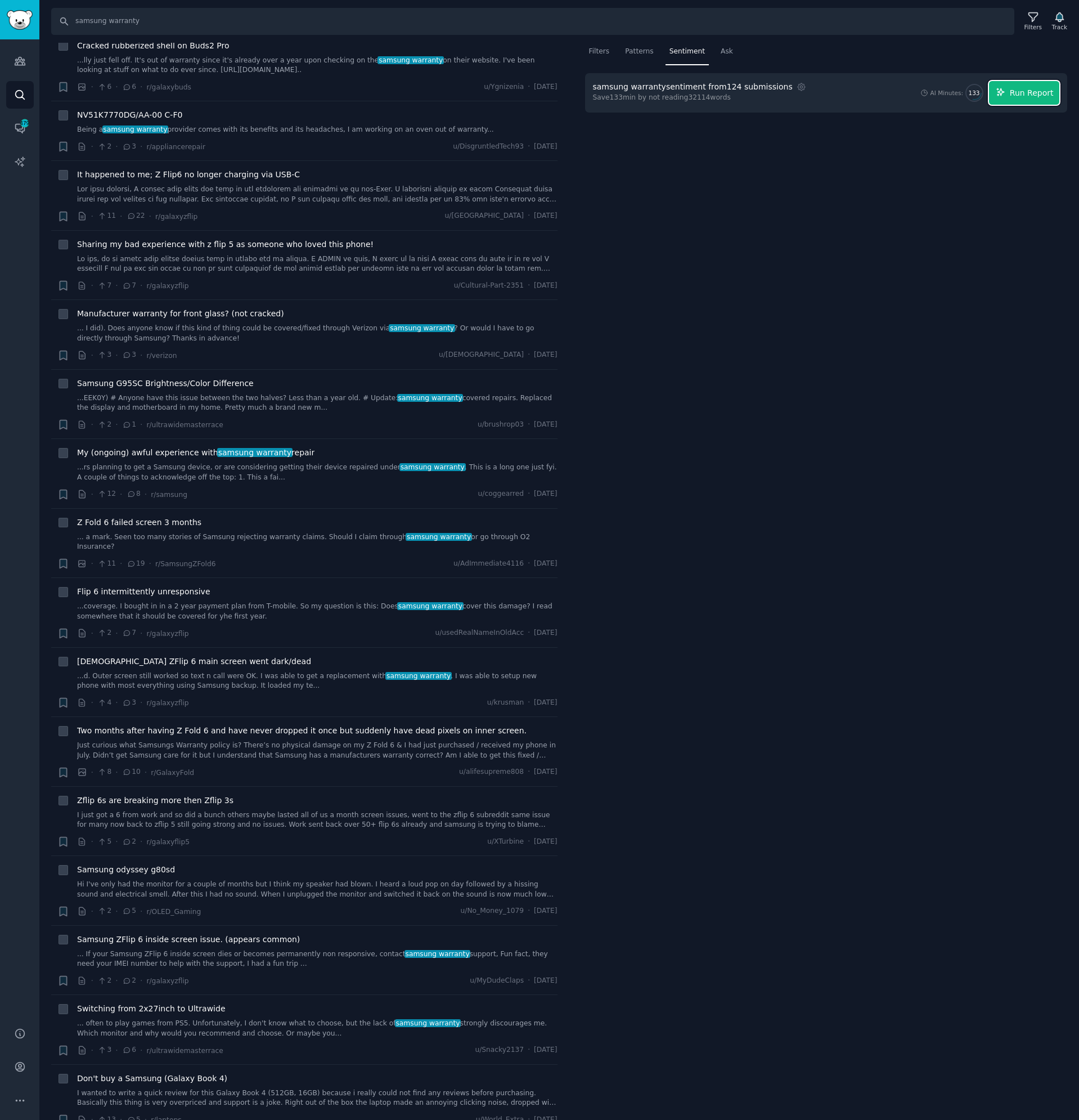
click at [1017, 96] on span "Run Report" at bounding box center [1032, 93] width 44 height 12
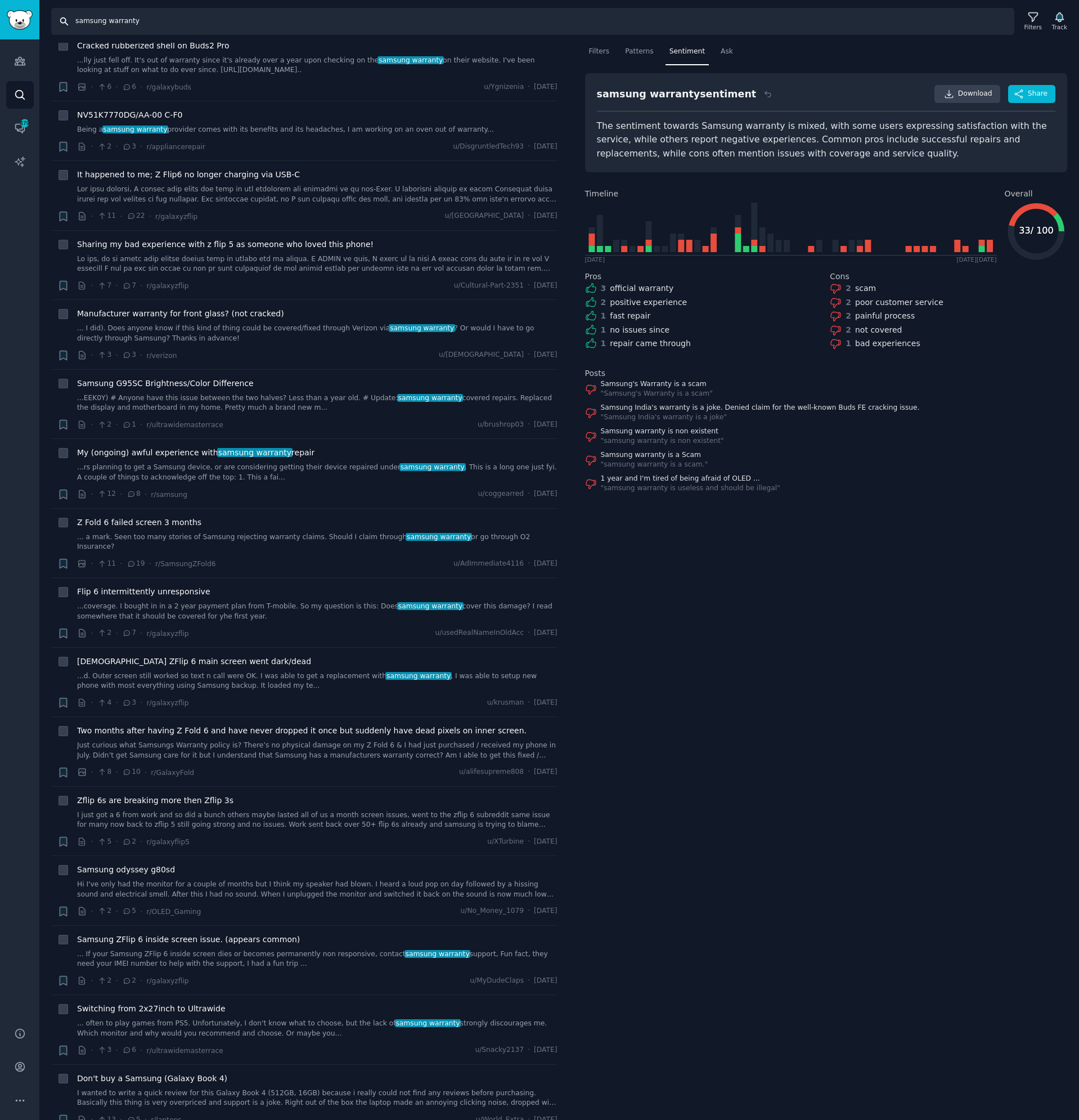
click at [103, 25] on input "samsung warranty" at bounding box center [532, 21] width 964 height 27
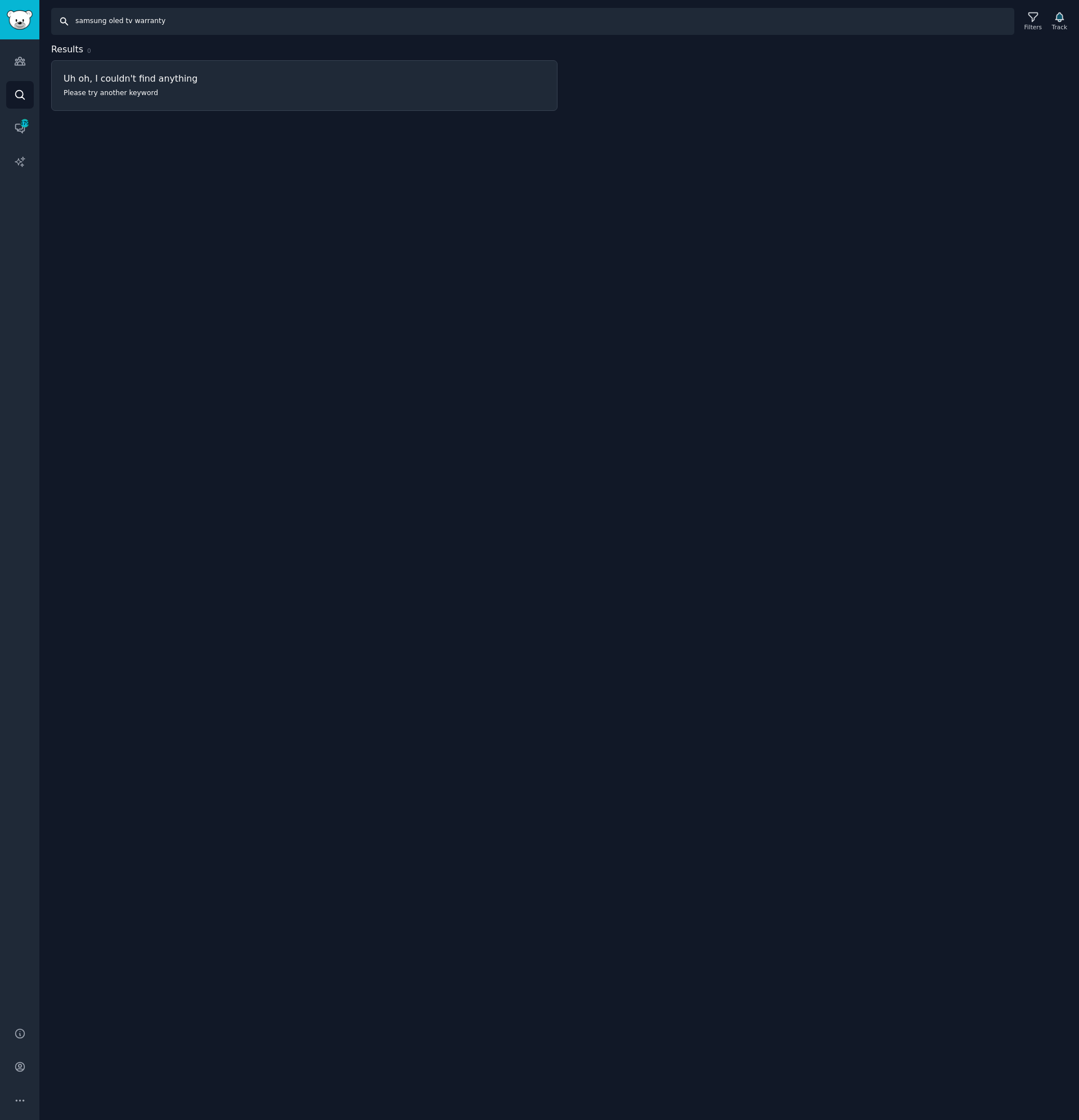
type input "samsung oled tv warranty"
click at [1039, 14] on icon at bounding box center [1033, 17] width 12 height 12
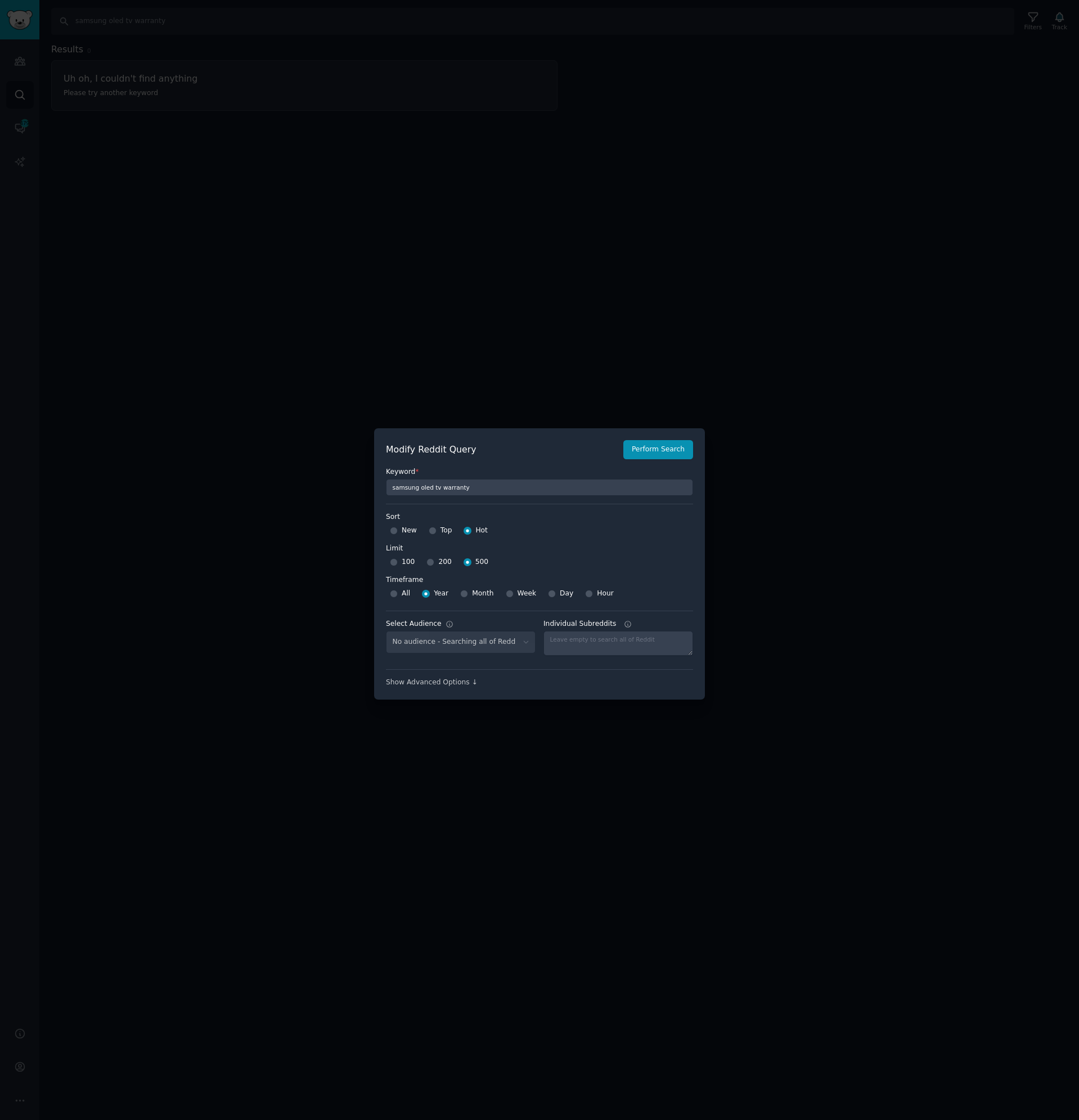
click at [402, 528] on span "New" at bounding box center [409, 531] width 15 height 10
click at [398, 528] on input "New" at bounding box center [393, 530] width 8 height 8
radio input "true"
click at [658, 453] on button "Perform Search" at bounding box center [658, 449] width 70 height 20
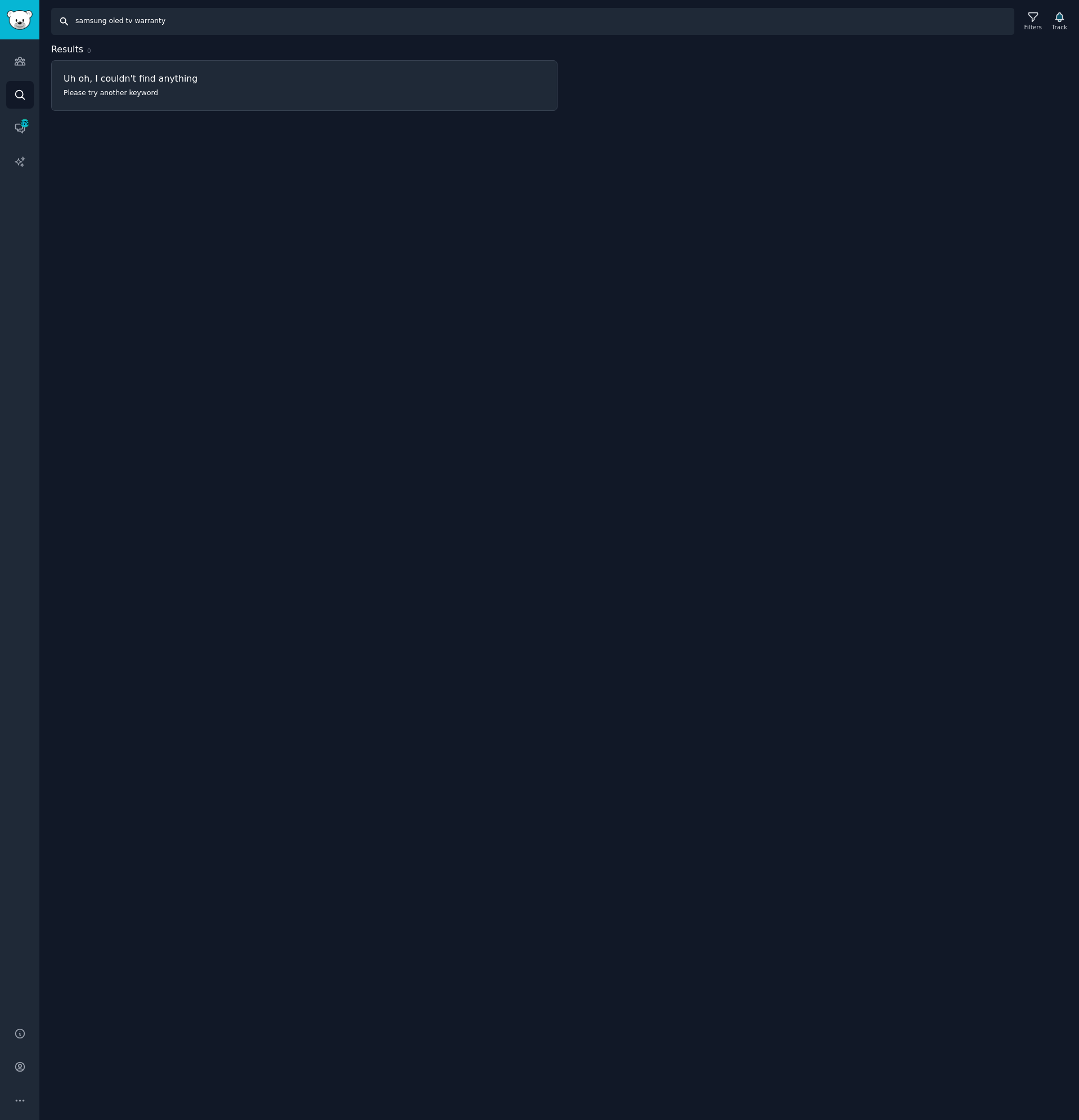
click at [81, 22] on input "samsung oled tv warranty" at bounding box center [532, 21] width 964 height 27
